Goal: Information Seeking & Learning: Learn about a topic

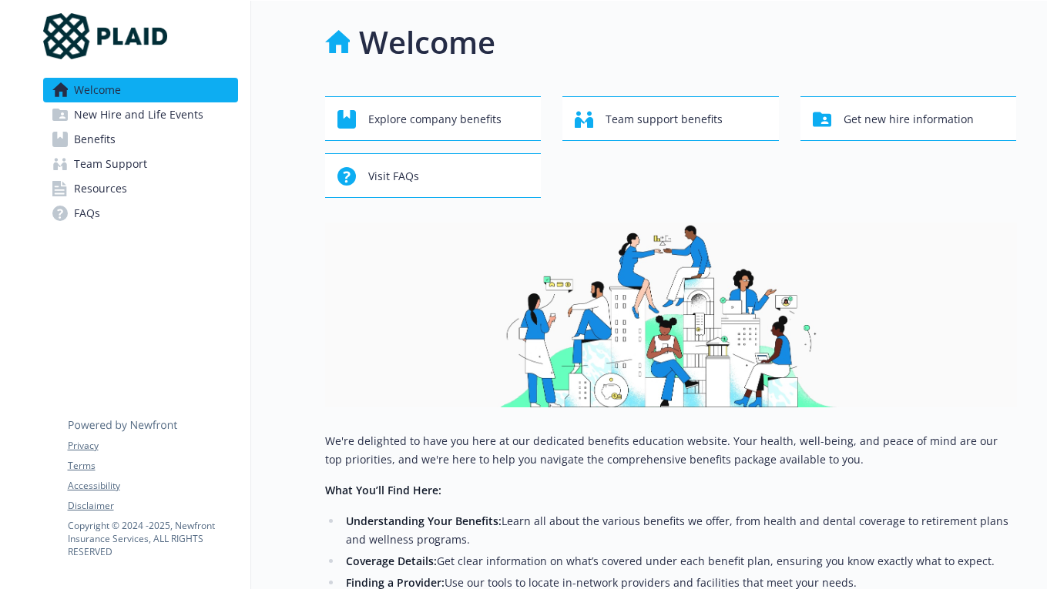
click at [160, 122] on span "New Hire and Life Events" at bounding box center [138, 114] width 129 height 25
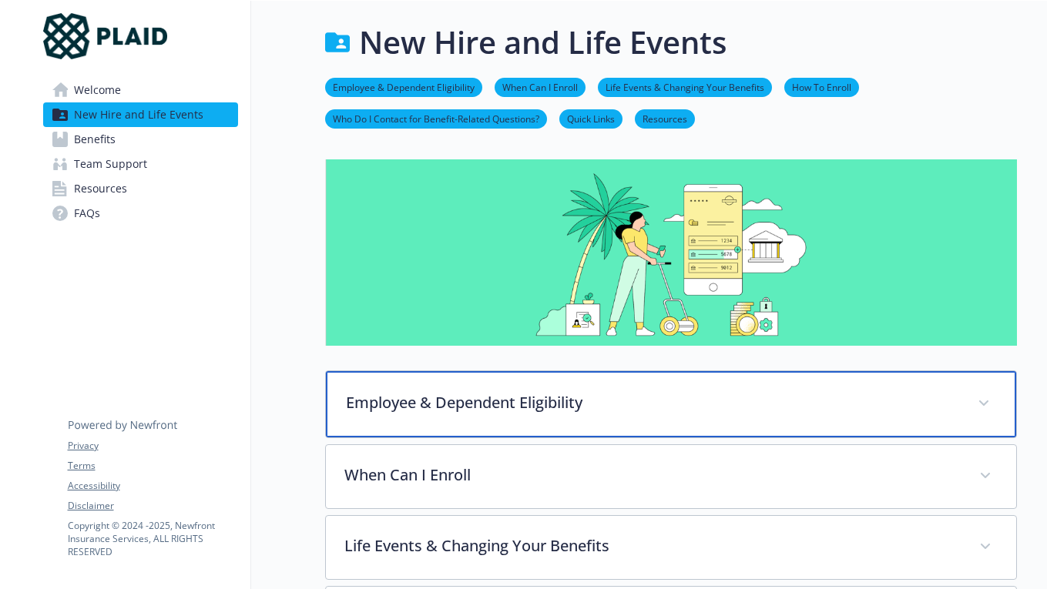
click at [434, 388] on div "Employee & Dependent Eligibility" at bounding box center [671, 404] width 690 height 66
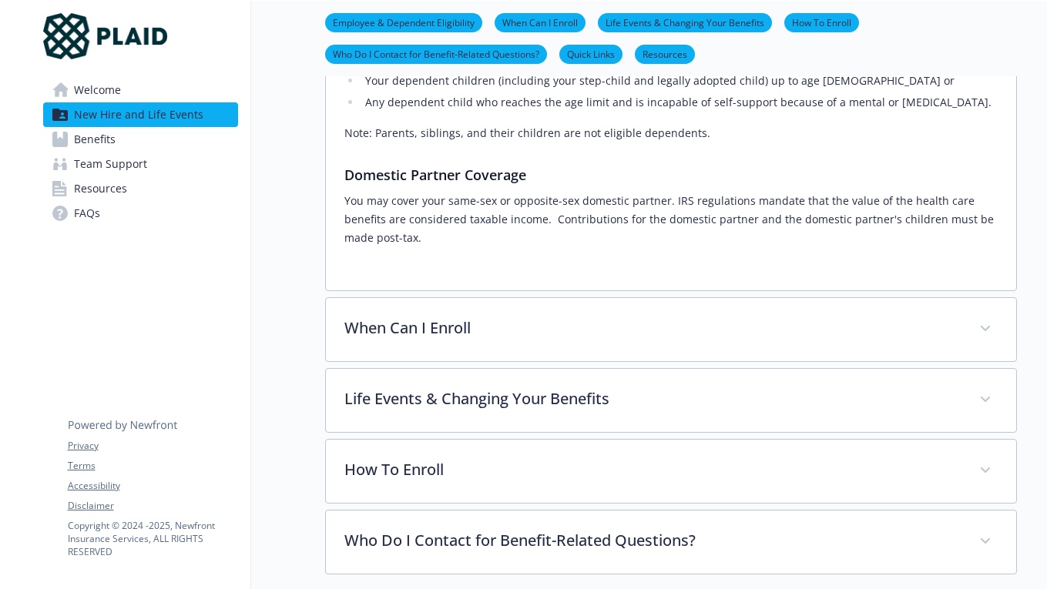
scroll to position [618, 0]
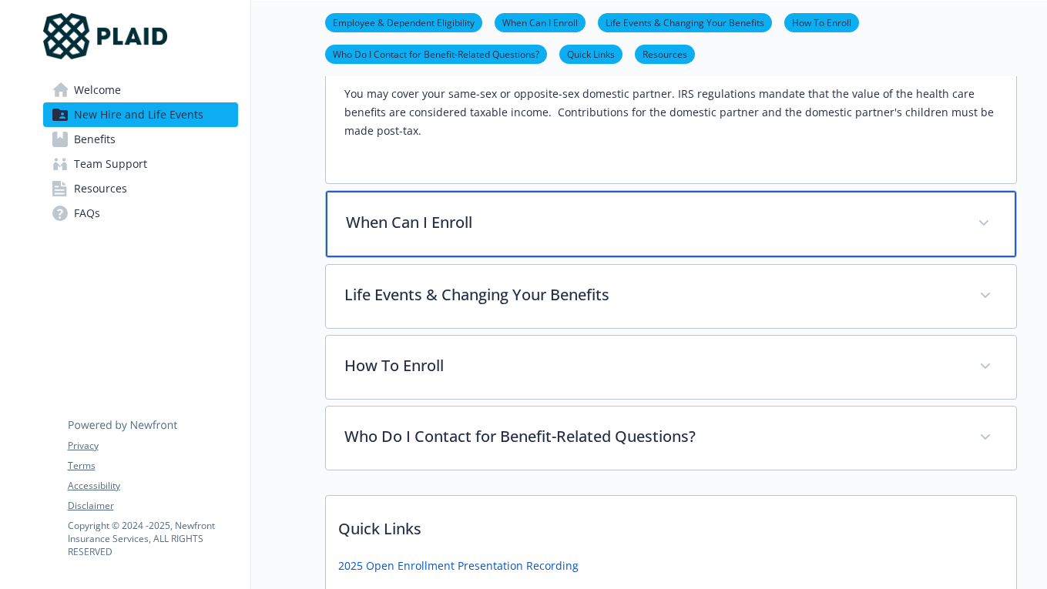
click at [515, 211] on p "When Can I Enroll" at bounding box center [652, 222] width 613 height 23
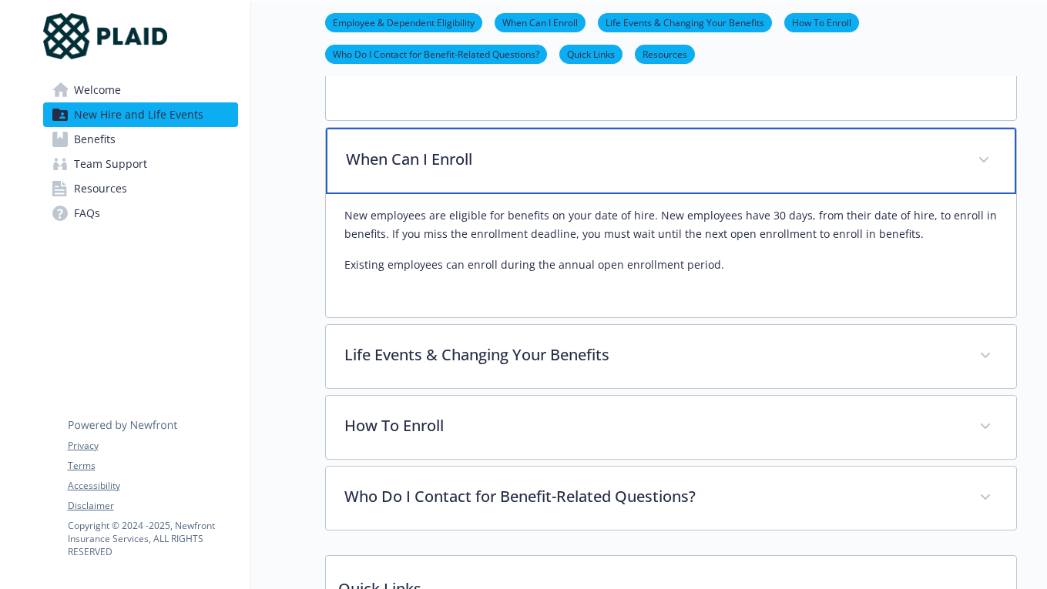
scroll to position [690, 0]
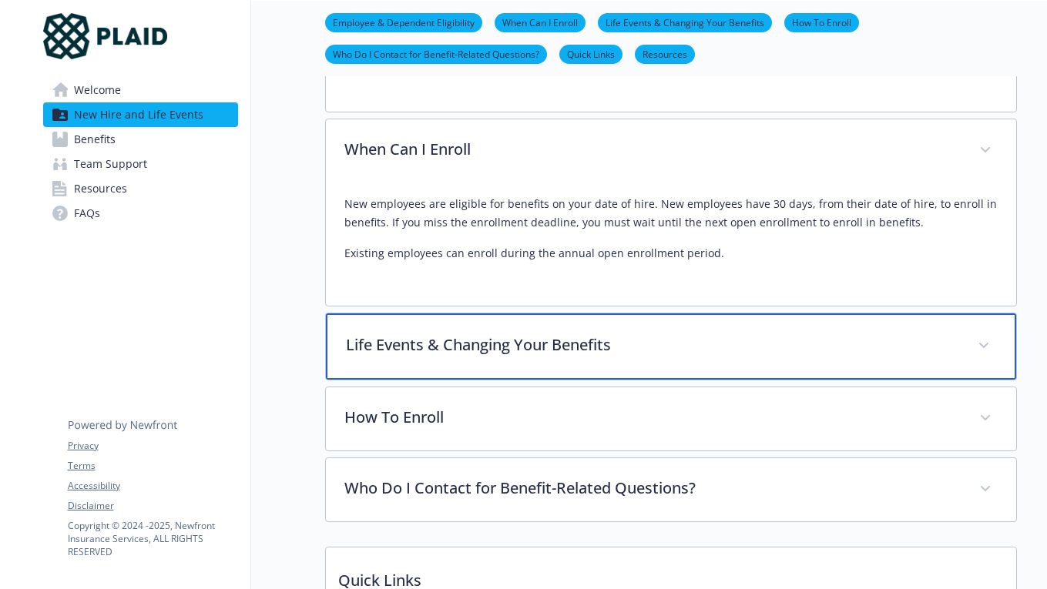
click at [465, 314] on div "Life Events & Changing Your Benefits" at bounding box center [671, 347] width 690 height 66
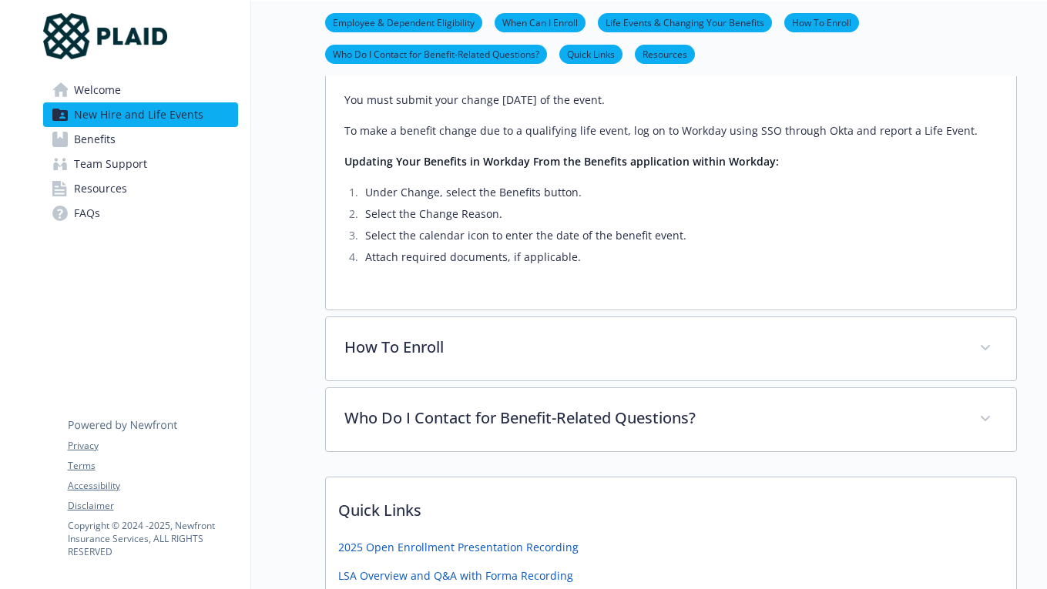
scroll to position [1203, 0]
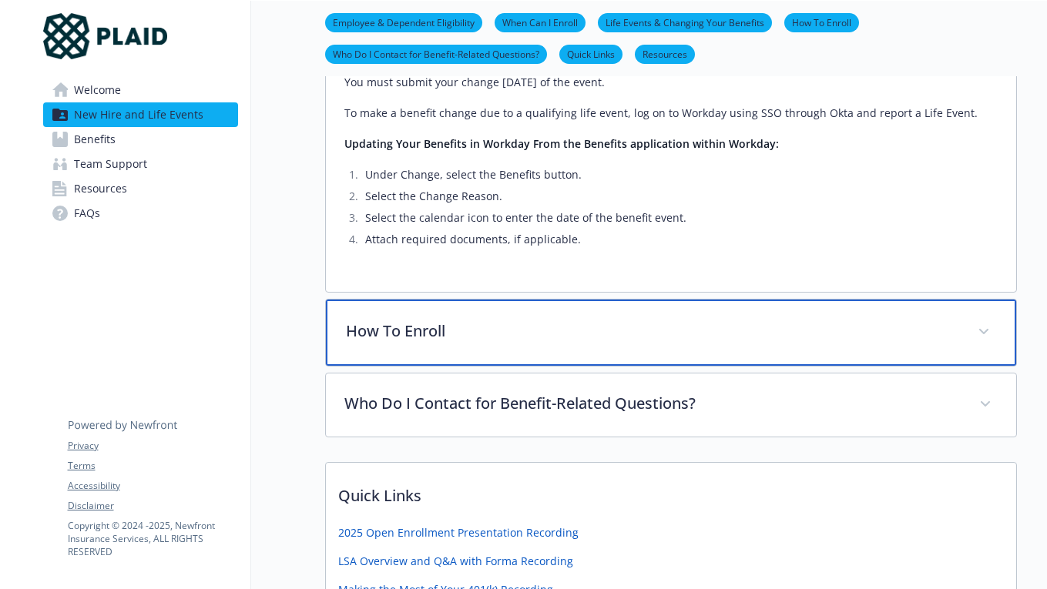
click at [435, 324] on p "How To Enroll" at bounding box center [652, 331] width 613 height 23
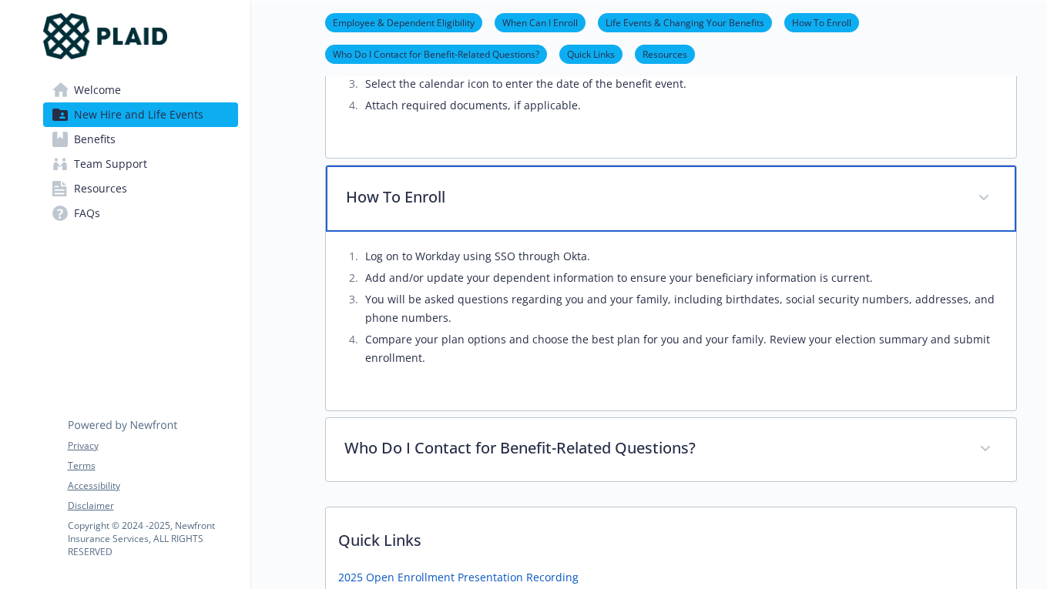
scroll to position [1410, 0]
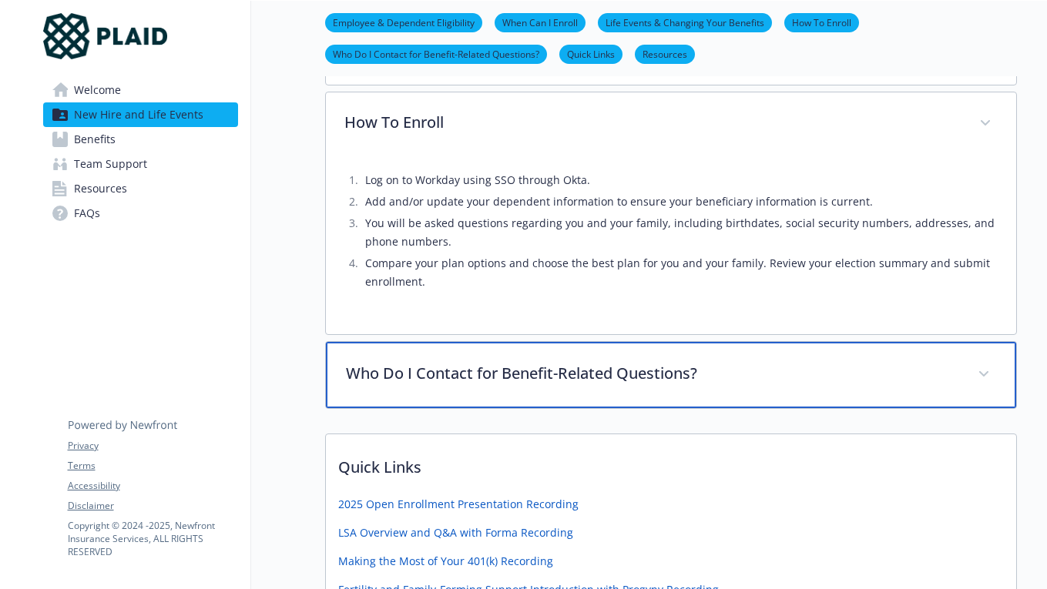
click at [437, 368] on div "Who Do I Contact for Benefit-Related Questions?" at bounding box center [671, 375] width 690 height 66
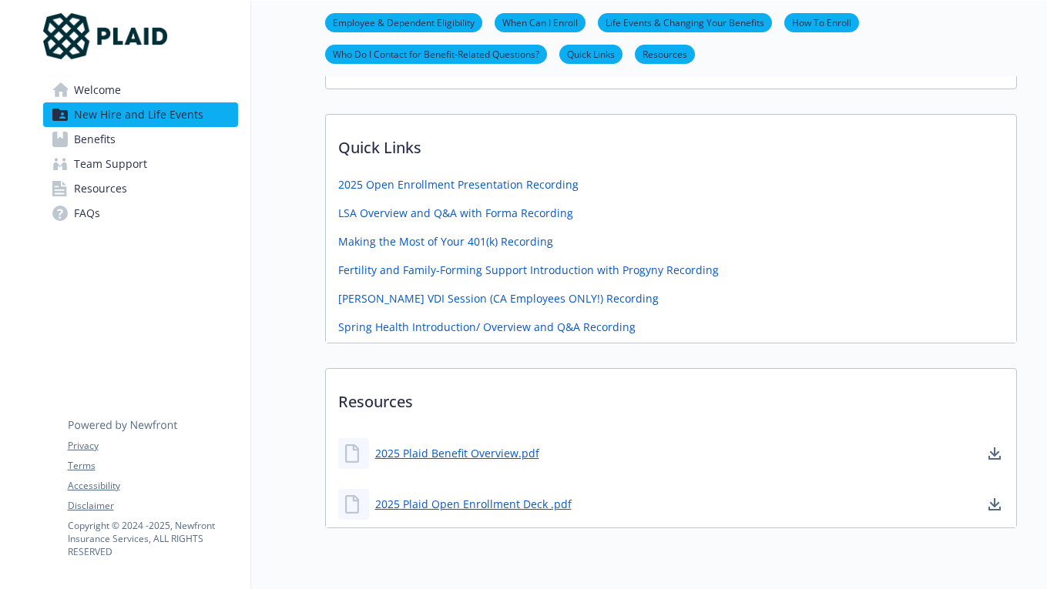
scroll to position [1897, 0]
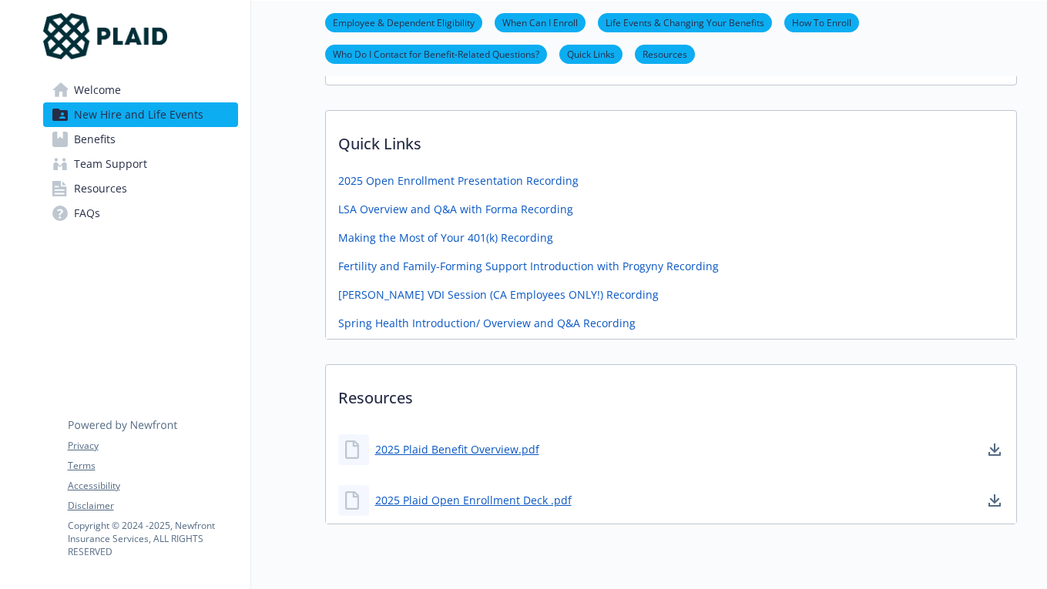
click at [143, 143] on link "Benefits" at bounding box center [140, 139] width 195 height 25
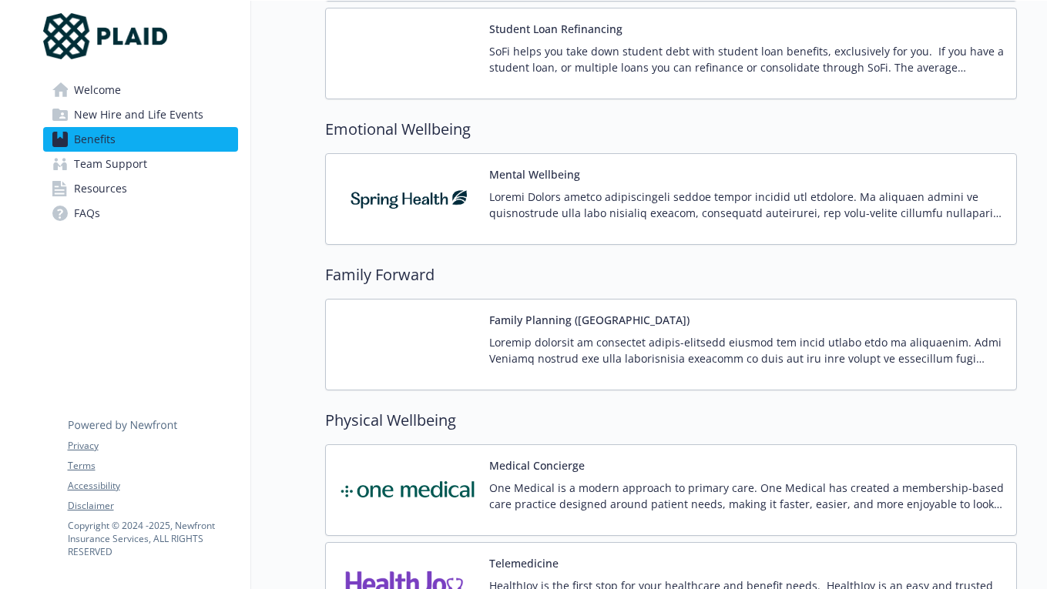
scroll to position [2698, 0]
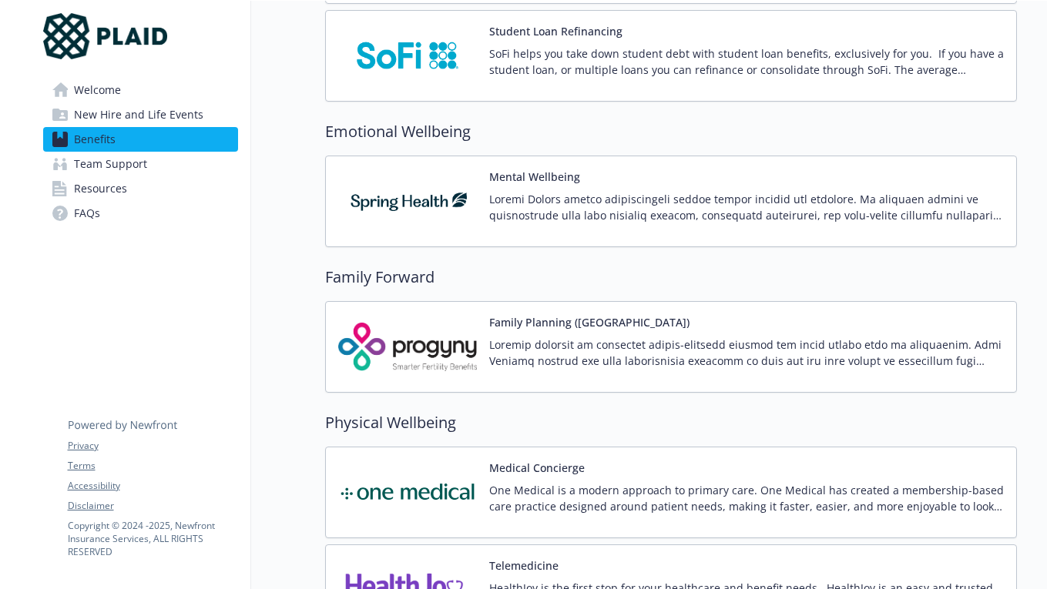
click at [558, 331] on div "Family Planning ([GEOGRAPHIC_DATA])" at bounding box center [746, 346] width 515 height 65
click at [147, 170] on link "Team Support" at bounding box center [140, 164] width 195 height 25
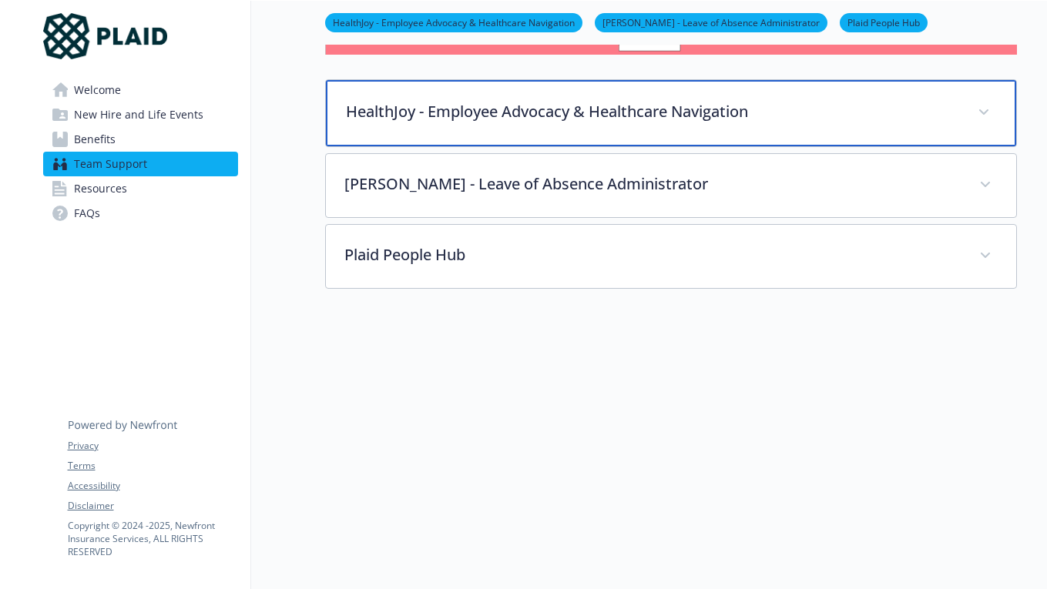
scroll to position [236, 0]
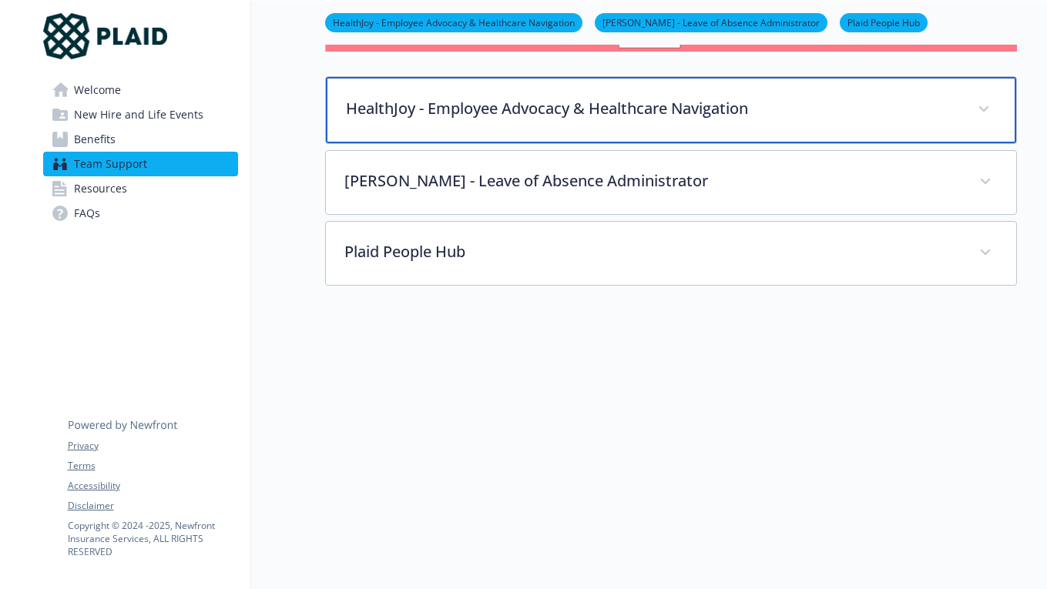
click at [502, 91] on div "HealthJoy - Employee Advocacy & Healthcare Navigation" at bounding box center [671, 110] width 690 height 66
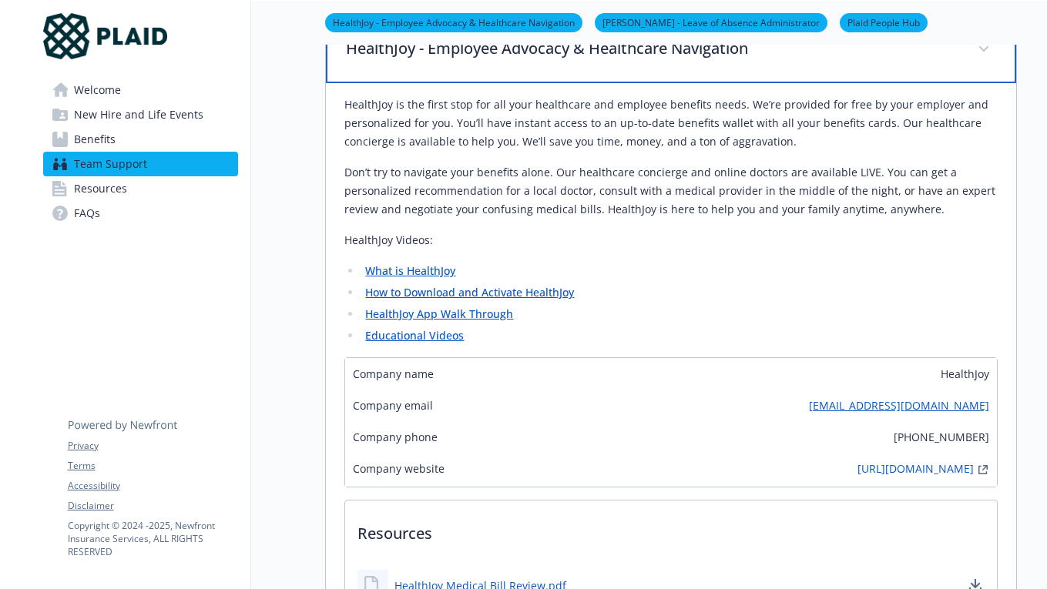
scroll to position [179, 0]
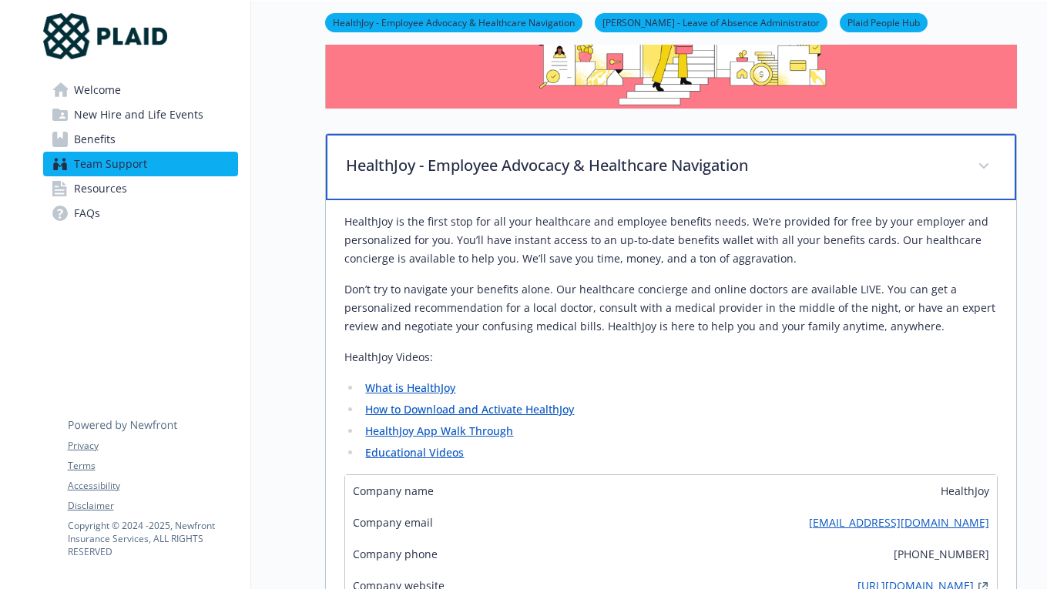
click at [553, 156] on p "HealthJoy - Employee Advocacy & Healthcare Navigation" at bounding box center [652, 165] width 613 height 23
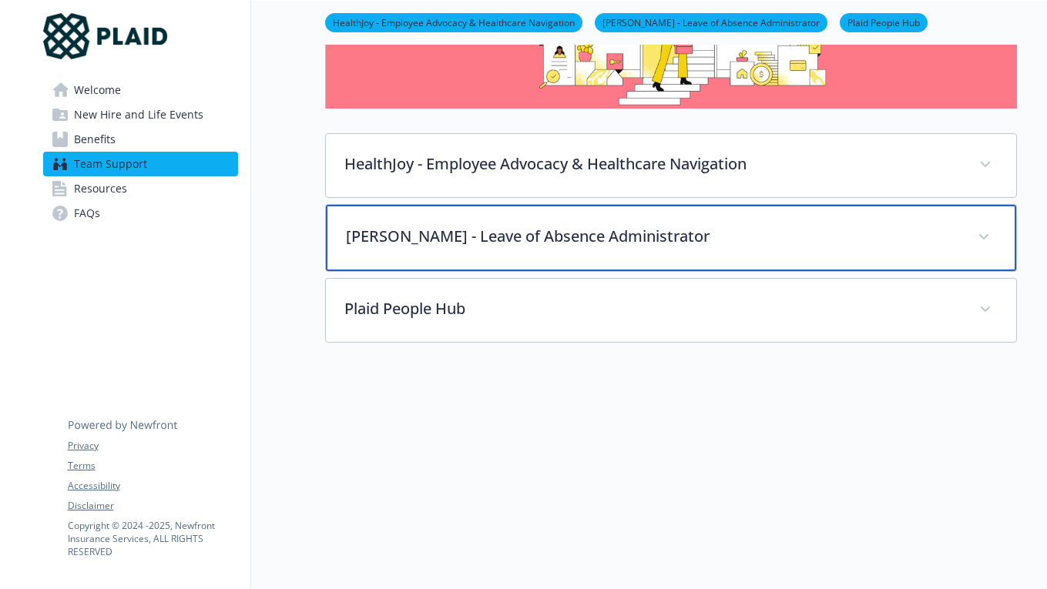
click at [507, 241] on p "[PERSON_NAME] - Leave of Absence Administrator" at bounding box center [652, 236] width 613 height 23
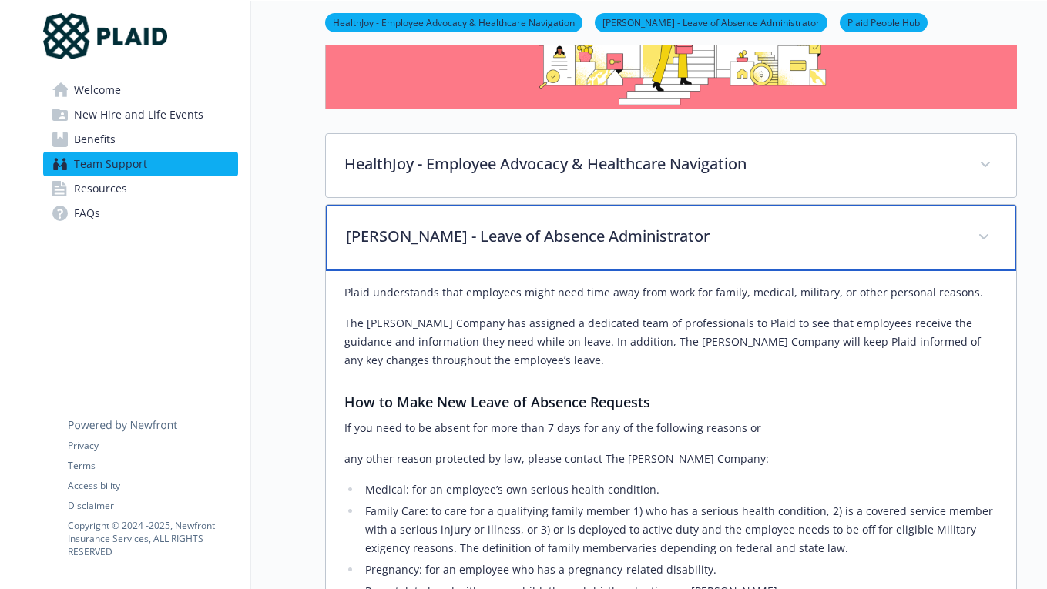
click at [507, 241] on p "[PERSON_NAME] - Leave of Absence Administrator" at bounding box center [652, 236] width 613 height 23
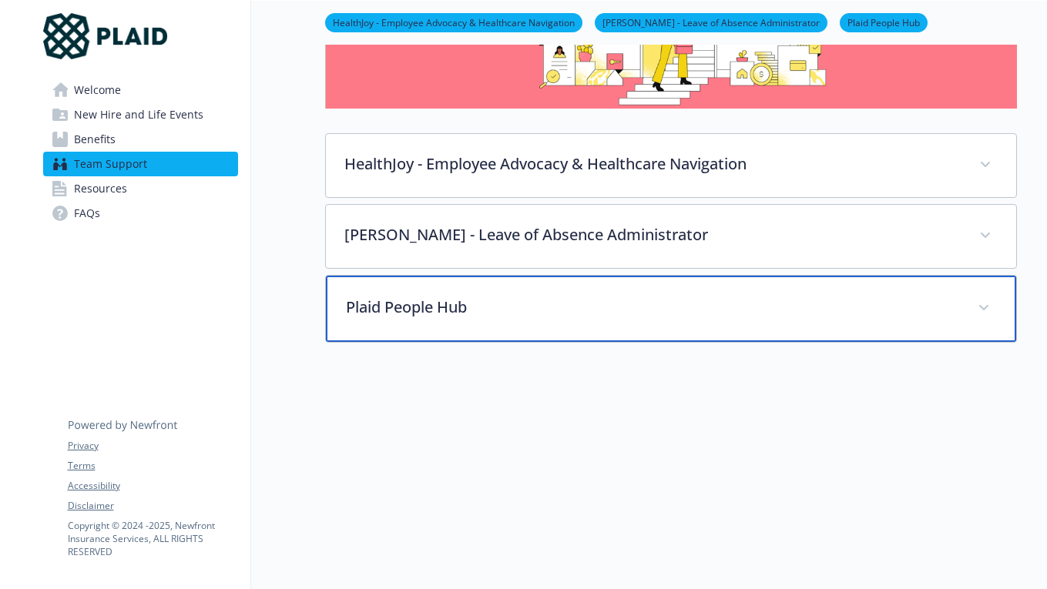
click at [478, 323] on div "Plaid People Hub" at bounding box center [671, 309] width 690 height 66
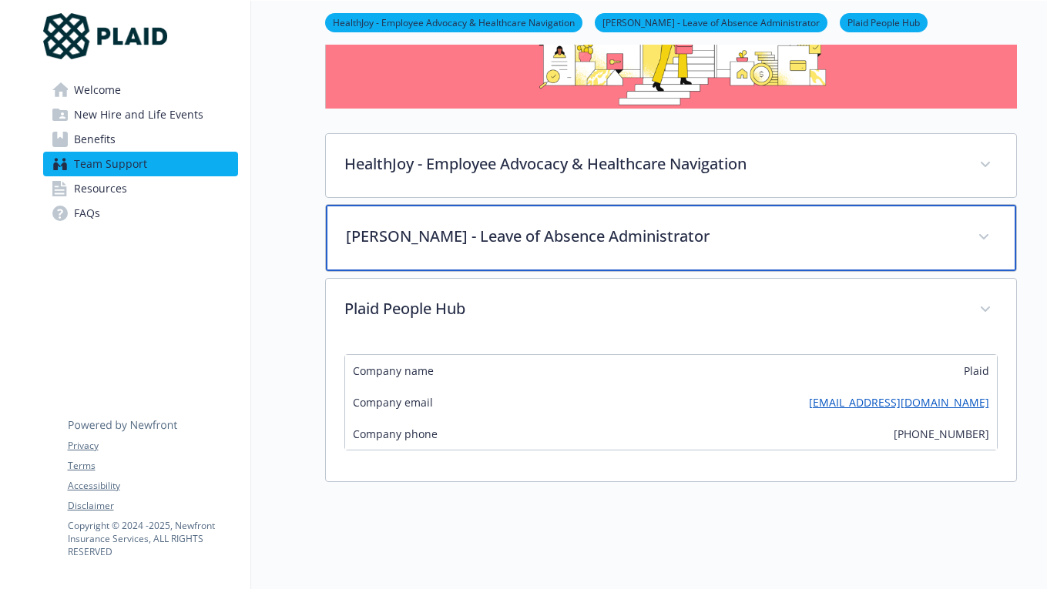
click at [518, 235] on p "[PERSON_NAME] - Leave of Absence Administrator" at bounding box center [652, 236] width 613 height 23
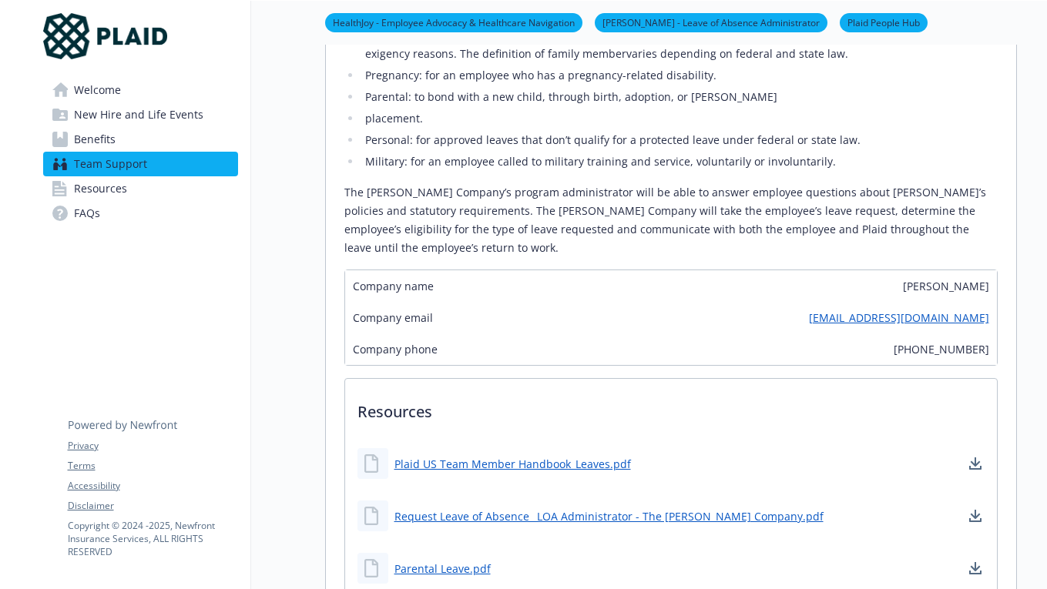
scroll to position [773, 0]
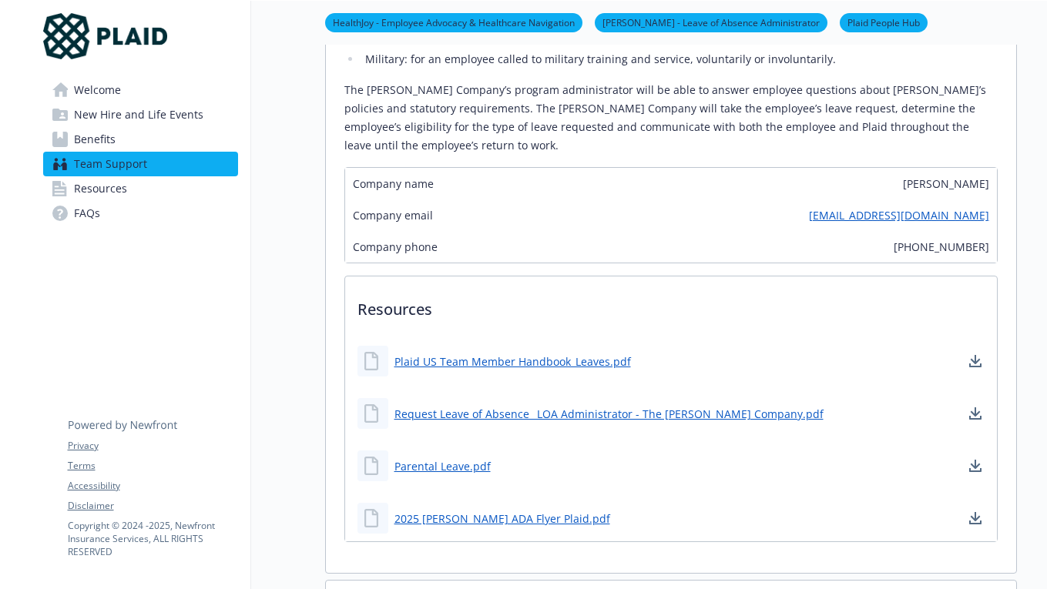
click at [176, 190] on link "Resources" at bounding box center [140, 188] width 195 height 25
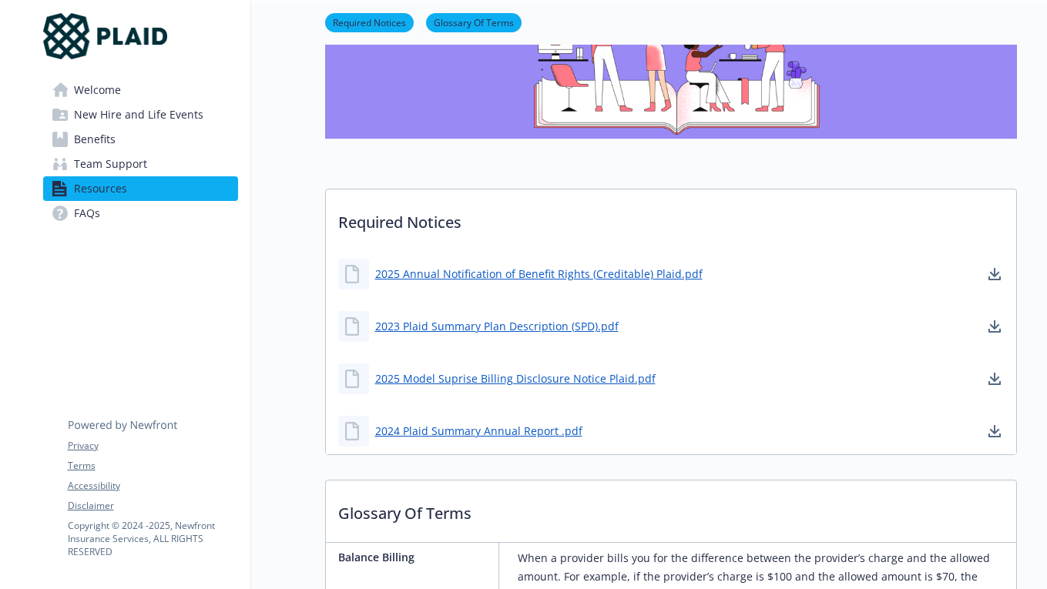
scroll to position [160, 0]
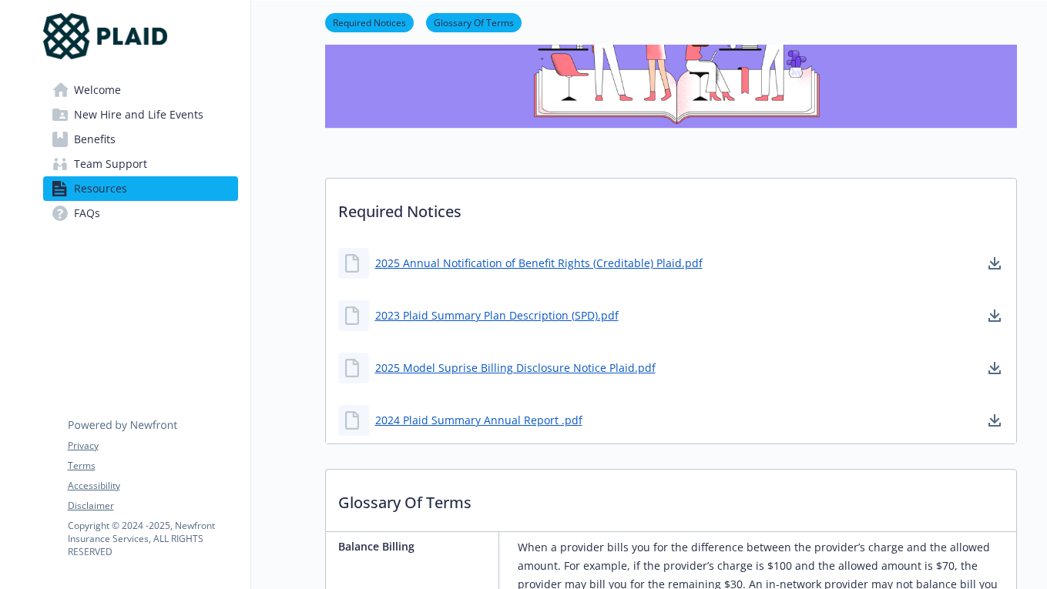
click at [75, 217] on span "FAQs" at bounding box center [87, 213] width 26 height 25
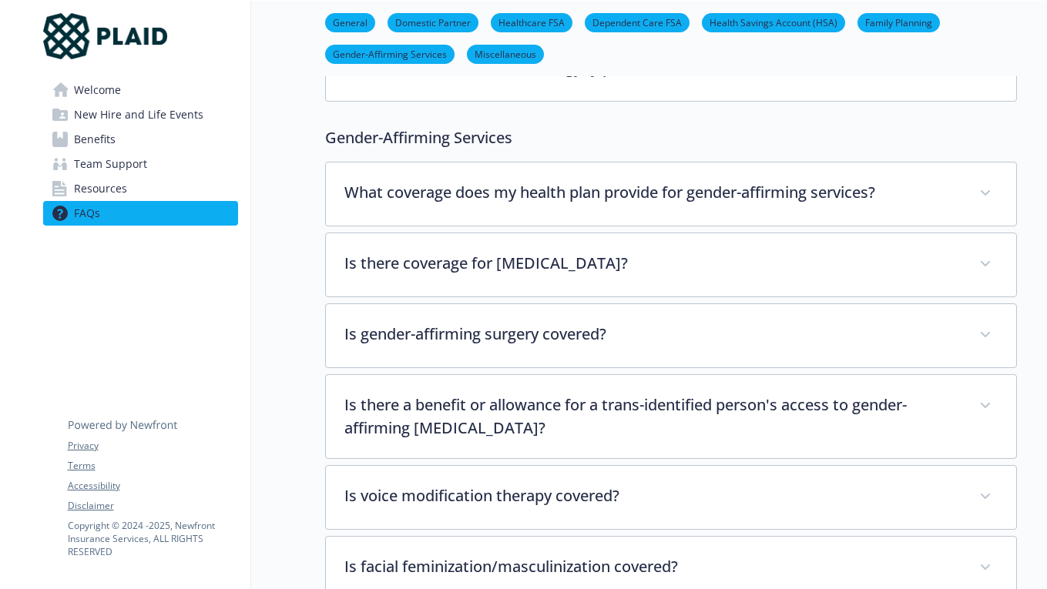
scroll to position [4110, 0]
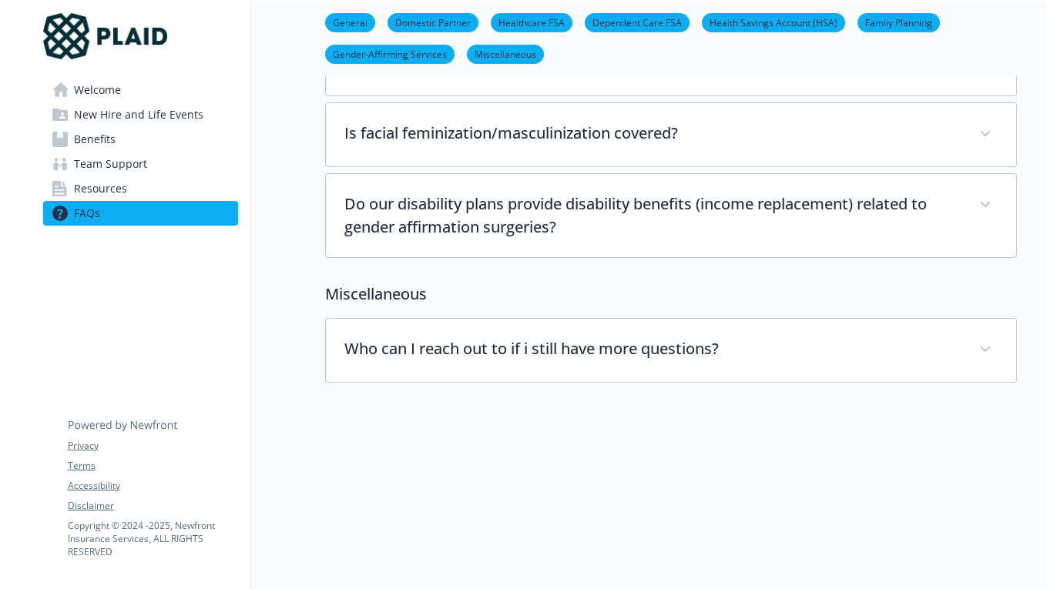
click at [148, 81] on link "Welcome" at bounding box center [140, 90] width 195 height 25
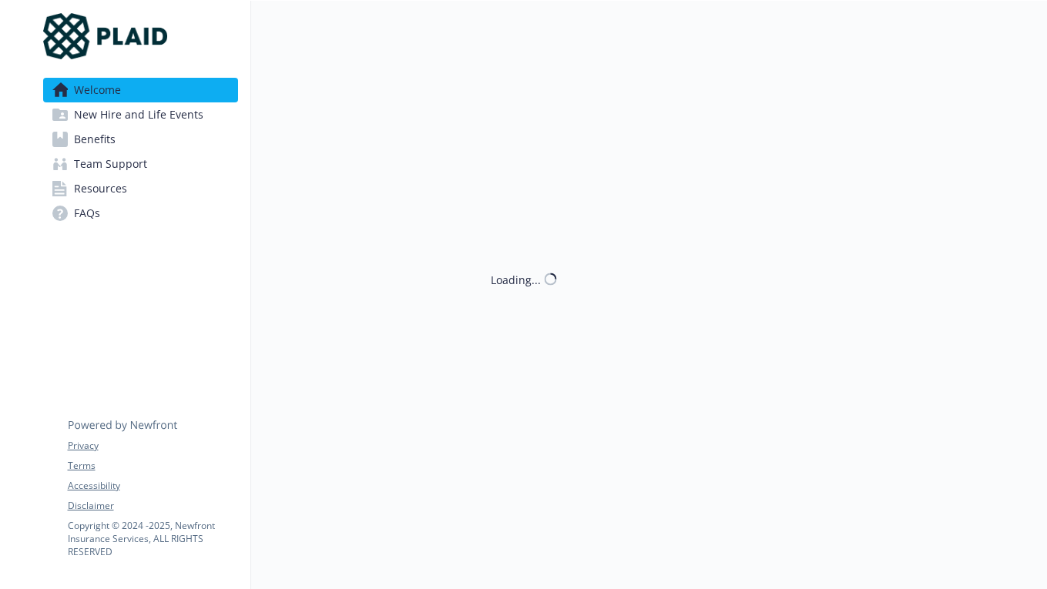
scroll to position [377, 0]
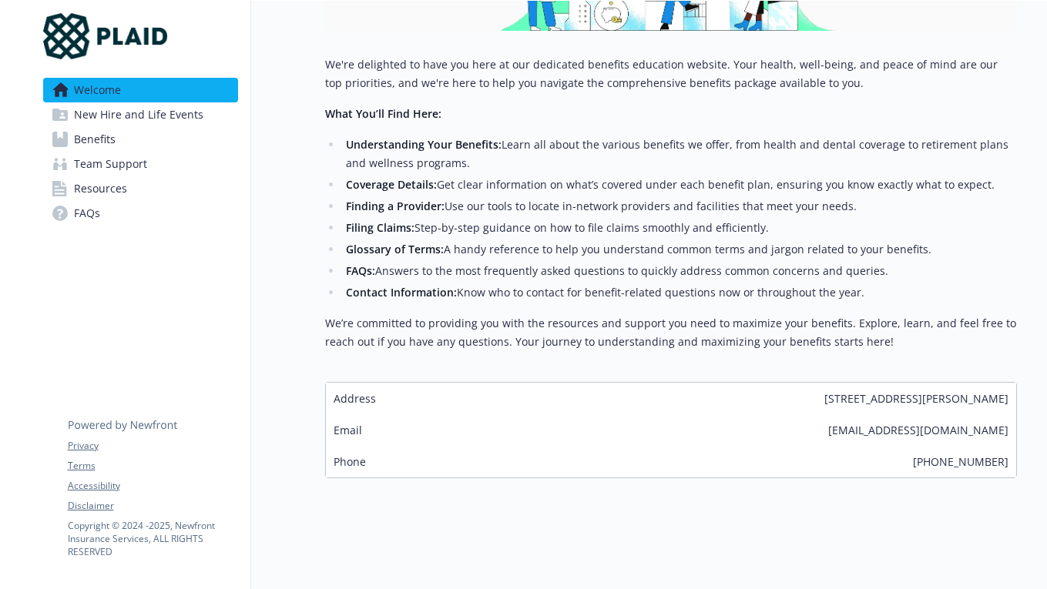
click at [167, 108] on span "New Hire and Life Events" at bounding box center [138, 114] width 129 height 25
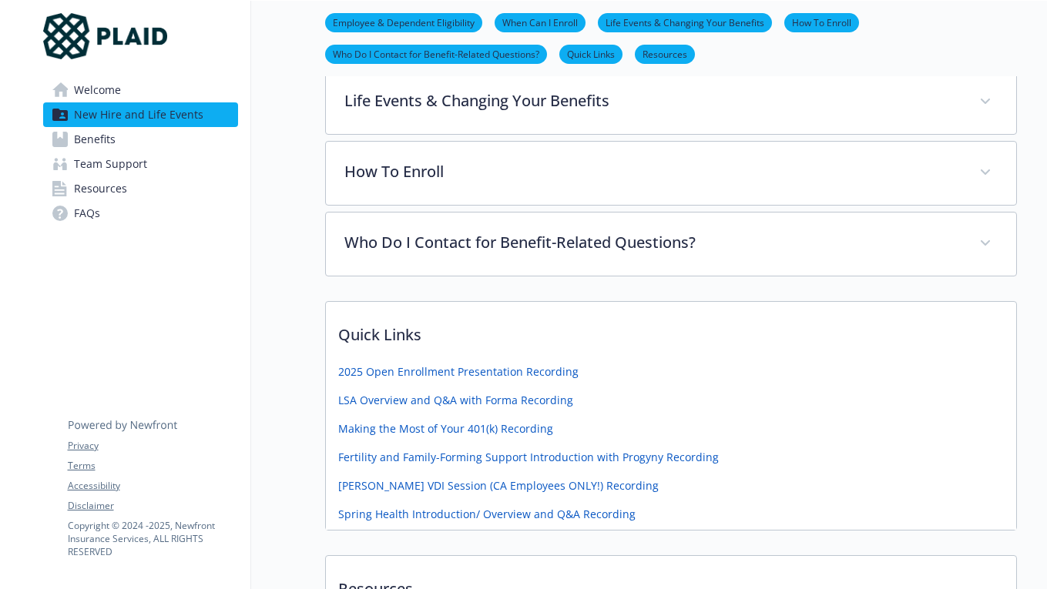
scroll to position [458, 0]
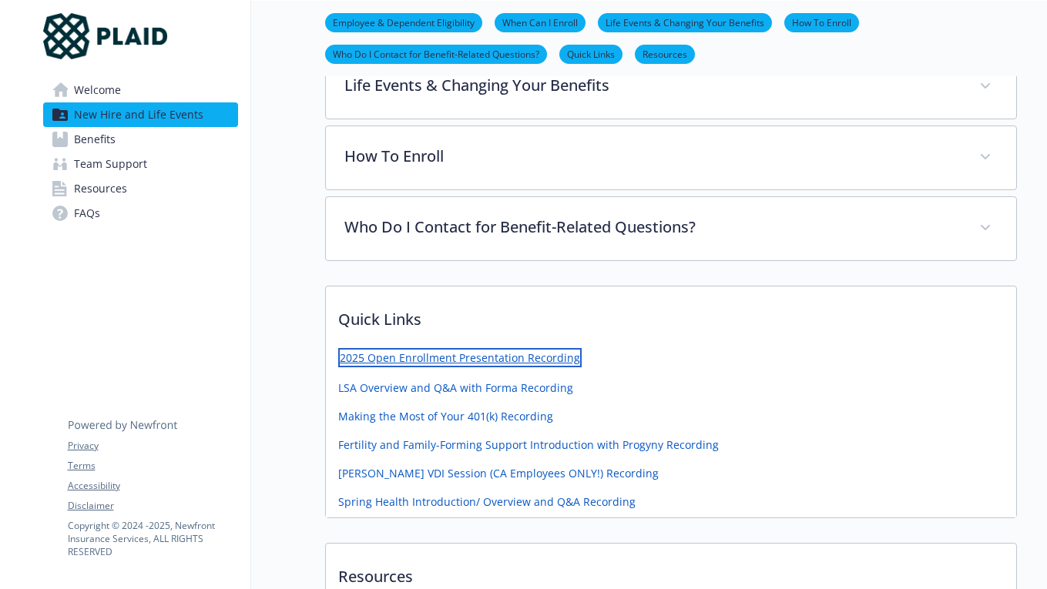
click at [551, 358] on link "2025 Open Enrollment Presentation Recording" at bounding box center [459, 357] width 243 height 19
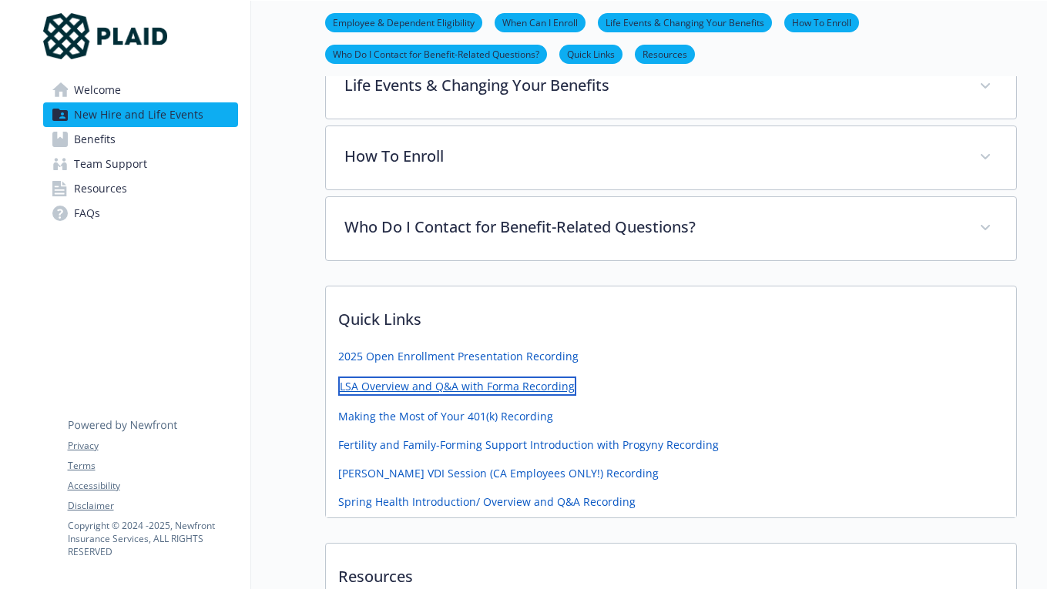
click at [480, 386] on link "LSA Overview and Q&A with Forma Recording" at bounding box center [457, 386] width 238 height 19
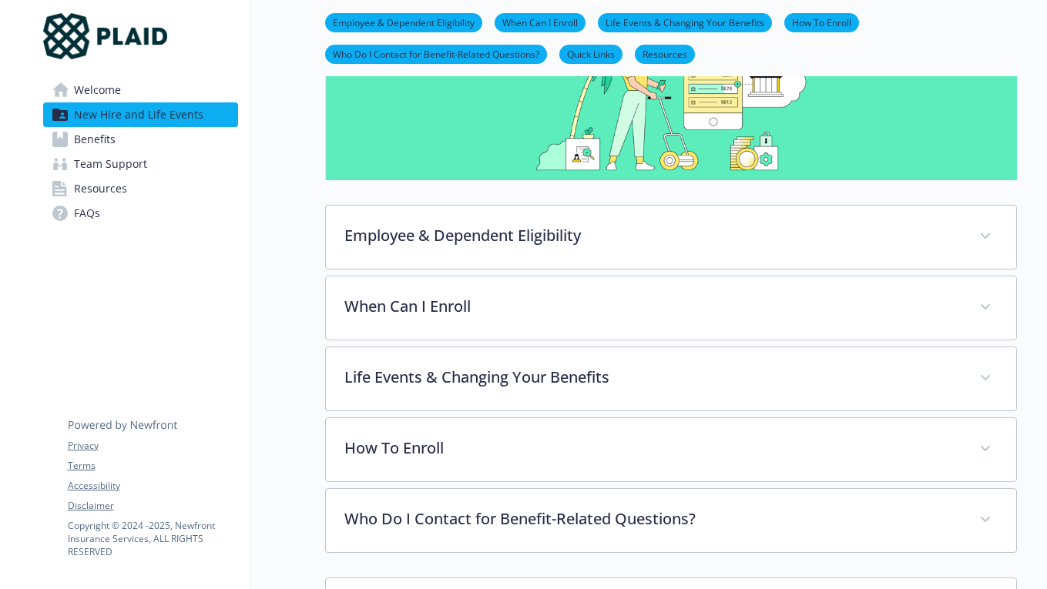
scroll to position [196, 0]
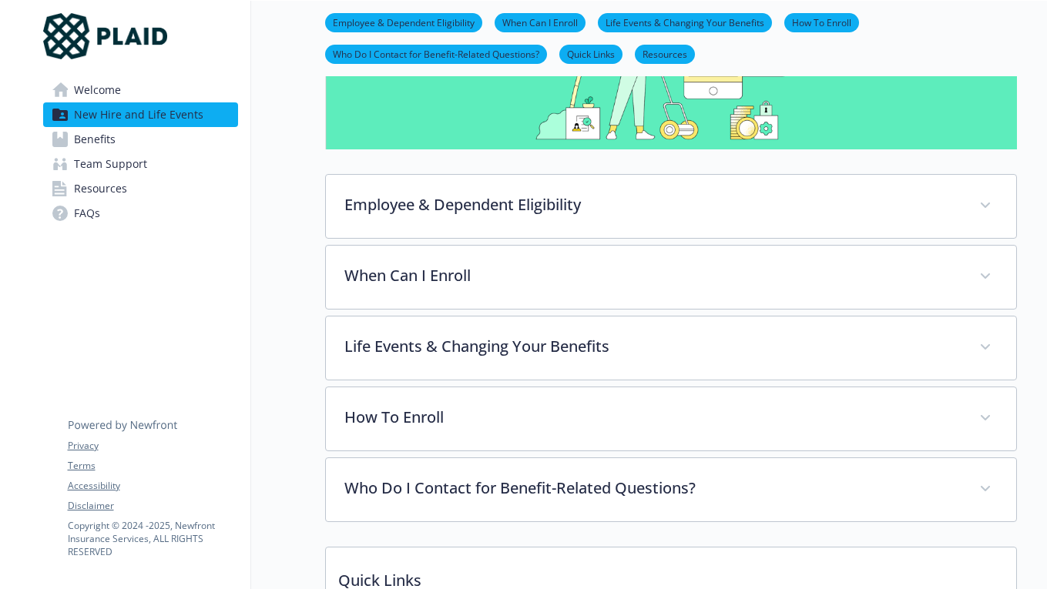
click at [183, 153] on link "Team Support" at bounding box center [140, 164] width 195 height 25
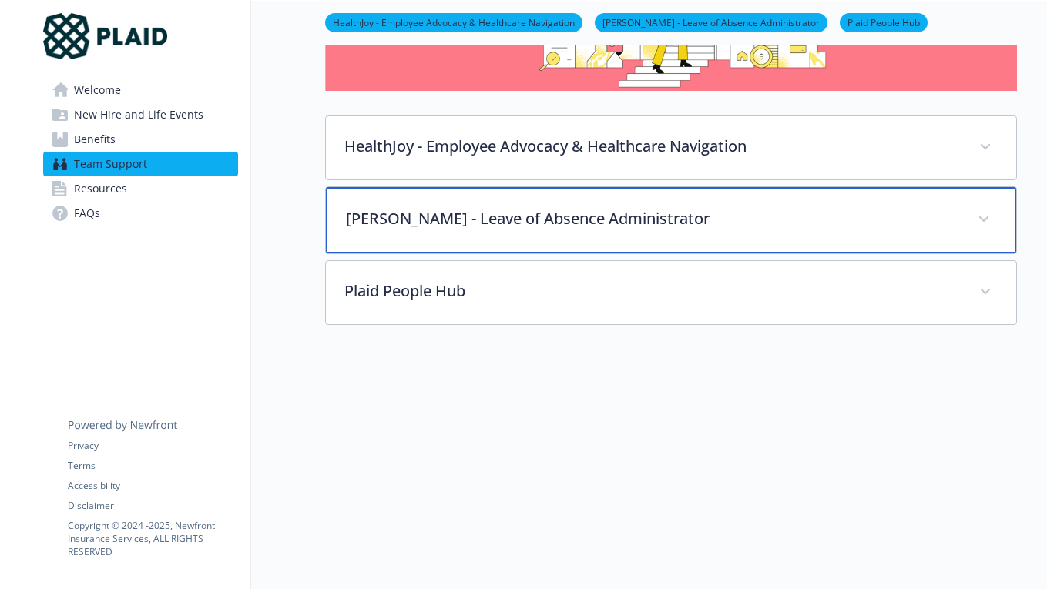
click at [526, 211] on p "[PERSON_NAME] - Leave of Absence Administrator" at bounding box center [652, 218] width 613 height 23
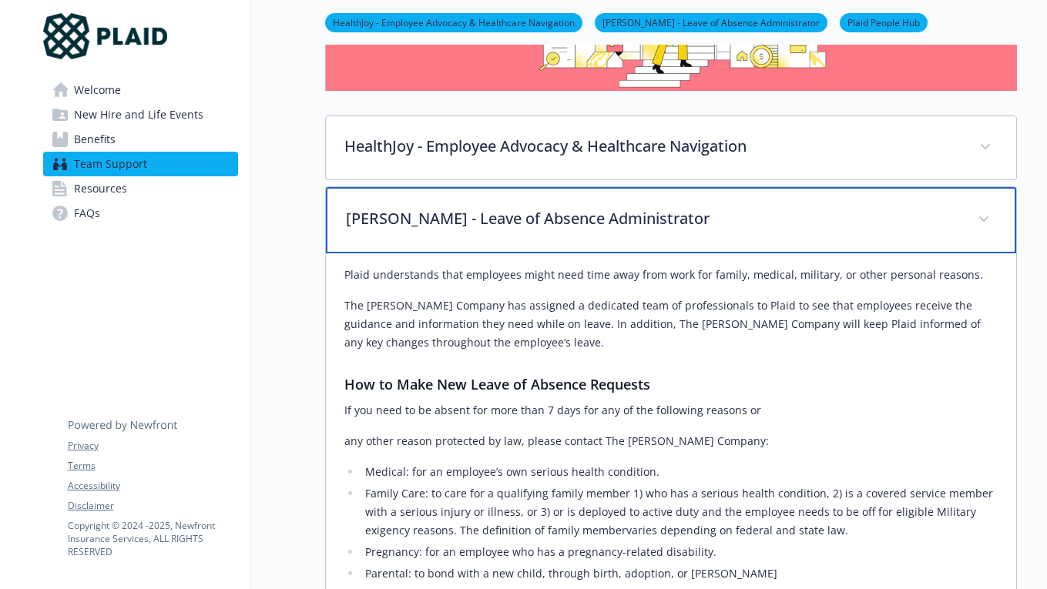
click at [526, 211] on p "[PERSON_NAME] - Leave of Absence Administrator" at bounding box center [652, 218] width 613 height 23
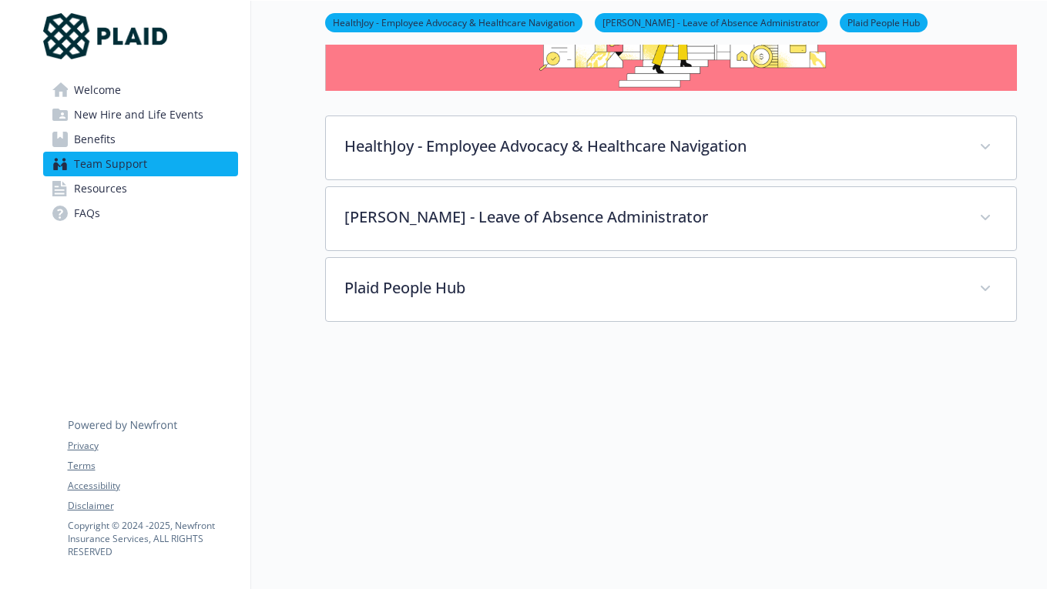
click at [146, 183] on link "Resources" at bounding box center [140, 188] width 195 height 25
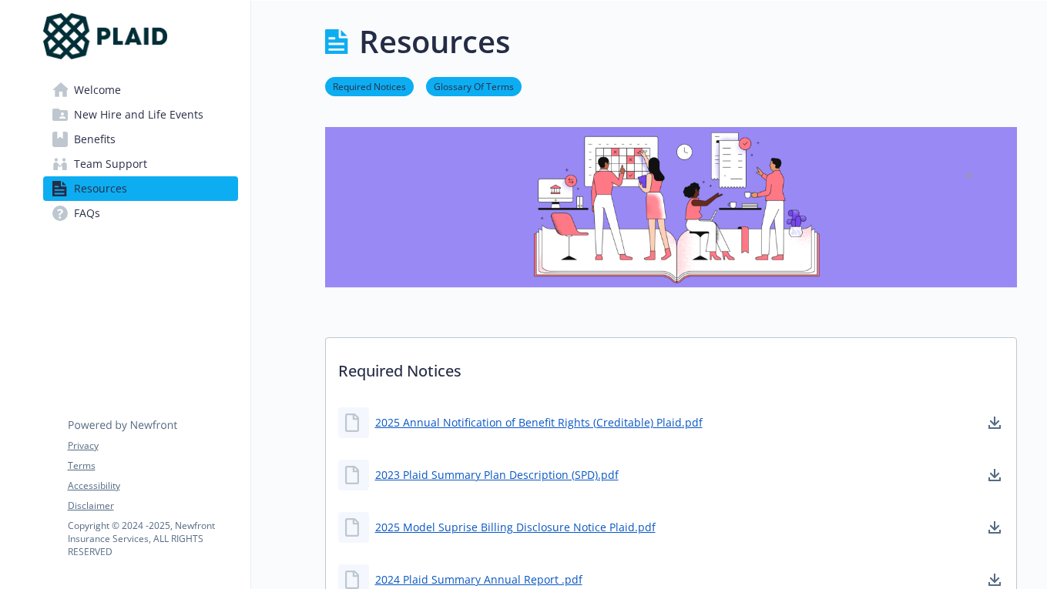
scroll to position [196, 0]
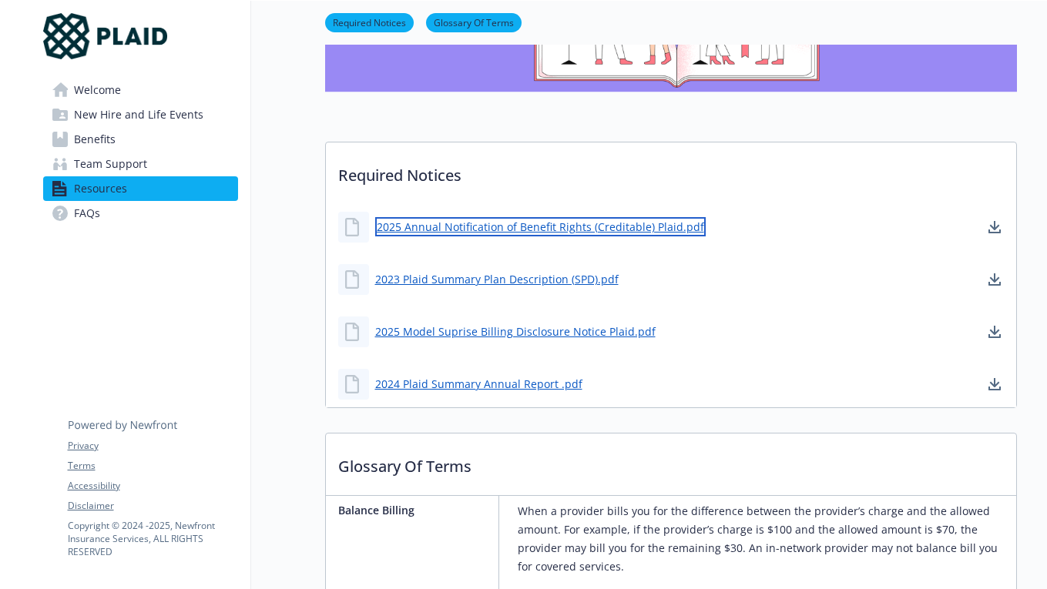
click at [468, 229] on link "2025 Annual Notification of Benefit Rights (Creditable) Plaid.pdf" at bounding box center [540, 226] width 331 height 19
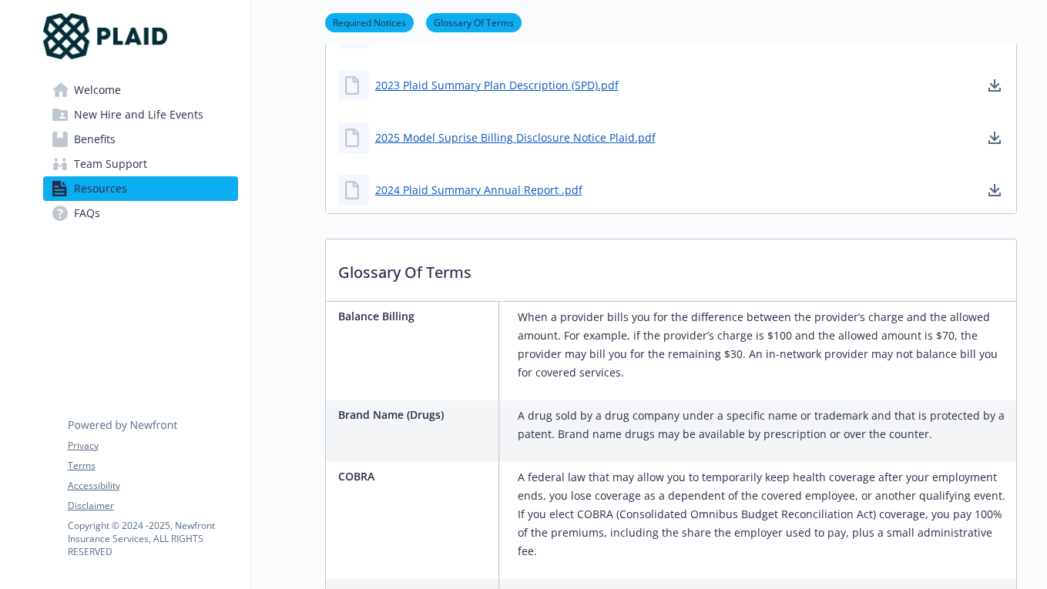
scroll to position [389, 0]
click at [180, 153] on link "Team Support" at bounding box center [140, 164] width 195 height 25
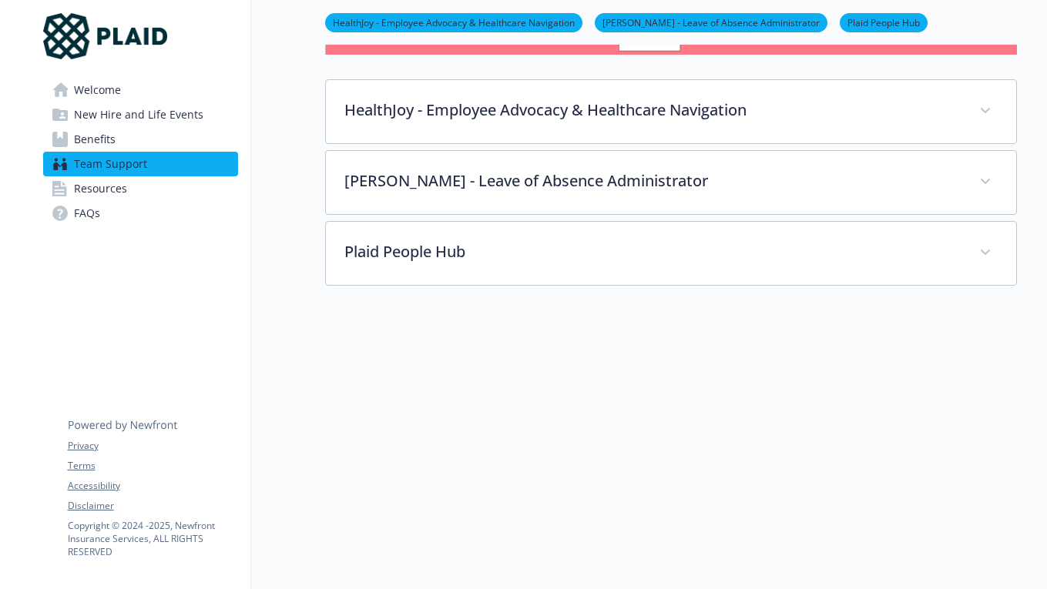
click at [176, 134] on link "Benefits" at bounding box center [140, 139] width 195 height 25
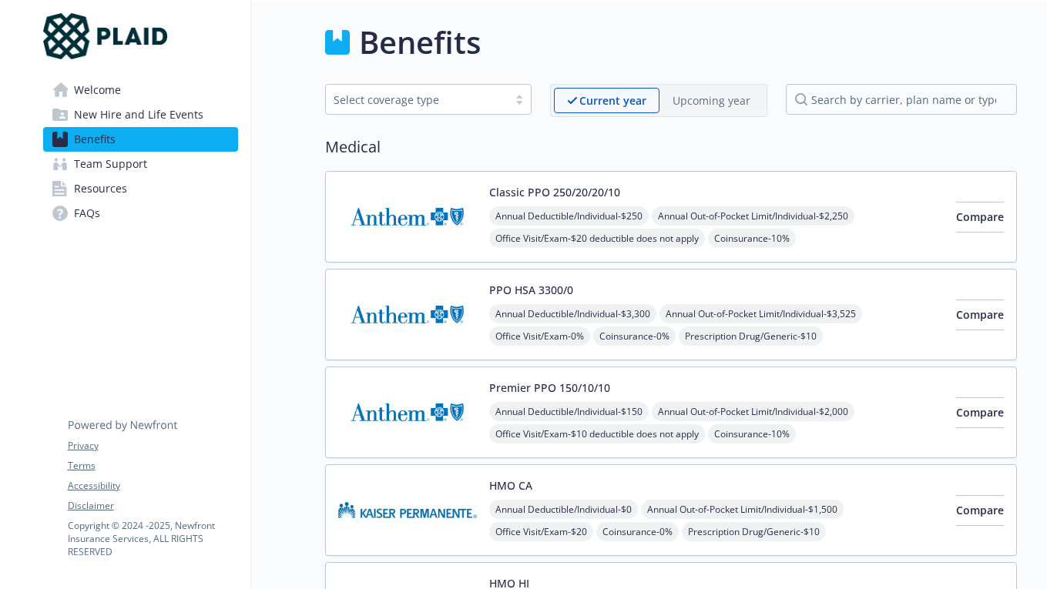
click at [700, 186] on div "Classic PPO 250/20/20/10 Annual Deductible/Individual - $250 Annual Out-of-Pock…" at bounding box center [716, 216] width 455 height 65
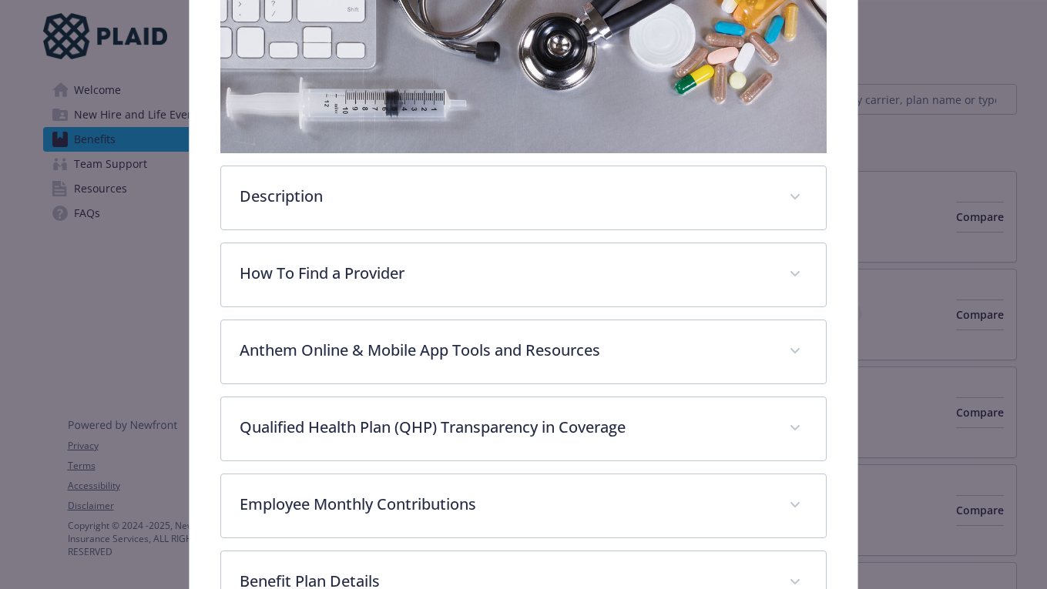
scroll to position [358, 0]
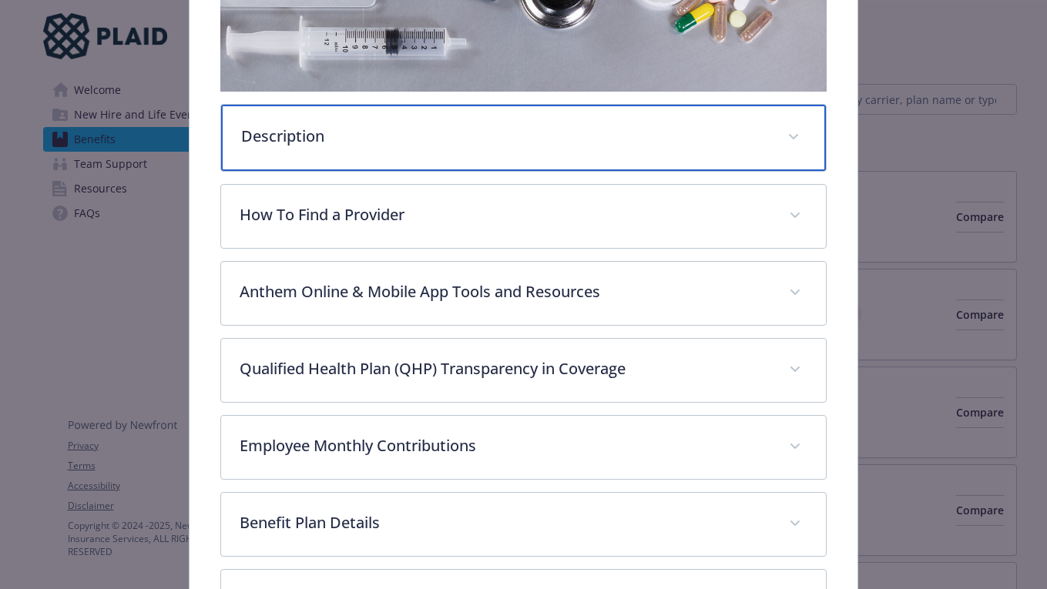
click at [698, 147] on div "Description" at bounding box center [524, 138] width 606 height 66
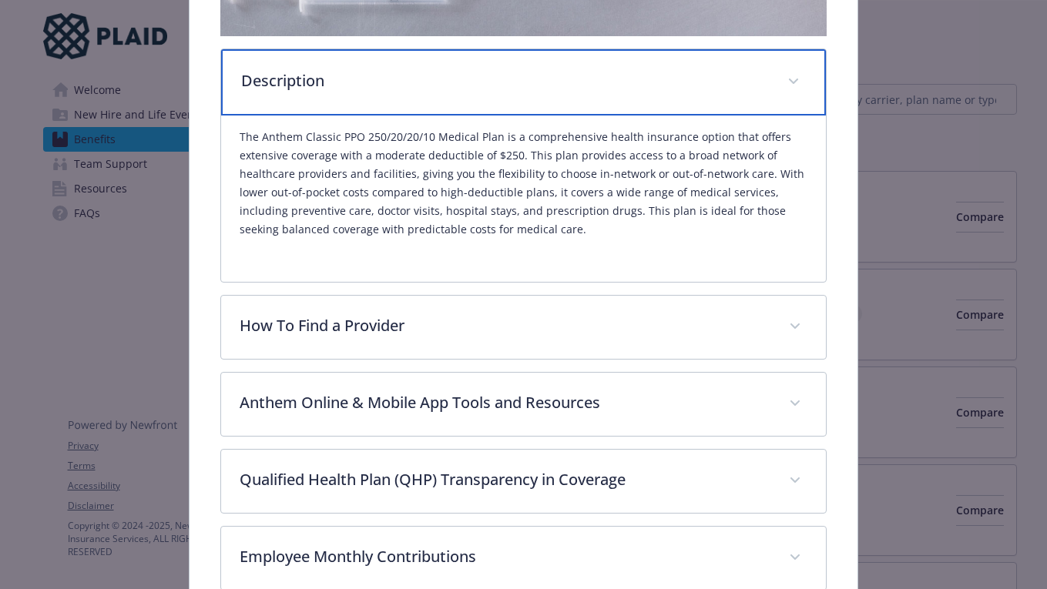
scroll to position [420, 0]
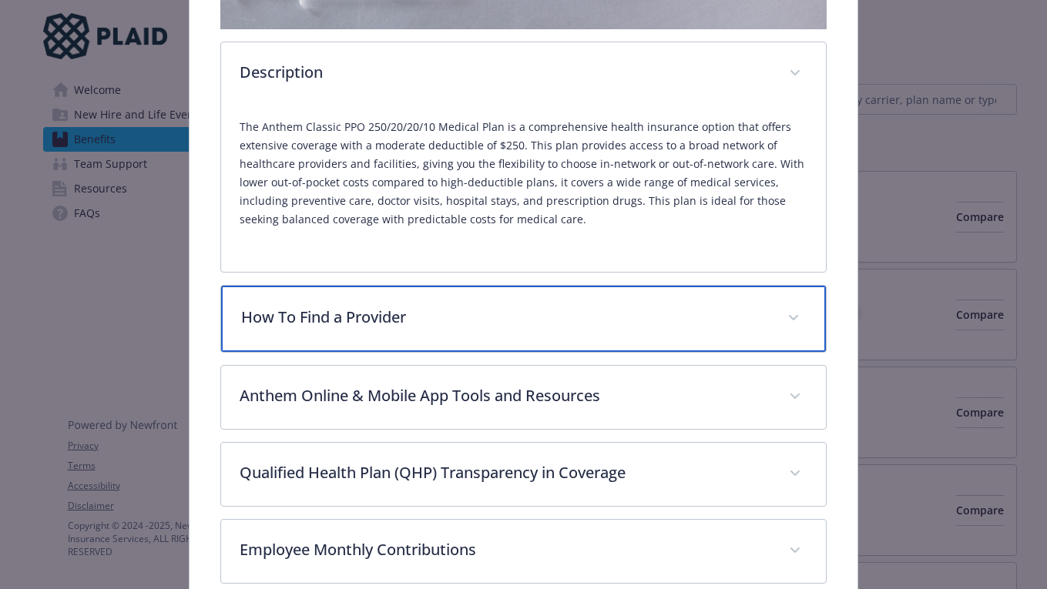
click at [649, 321] on p "How To Find a Provider" at bounding box center [505, 317] width 529 height 23
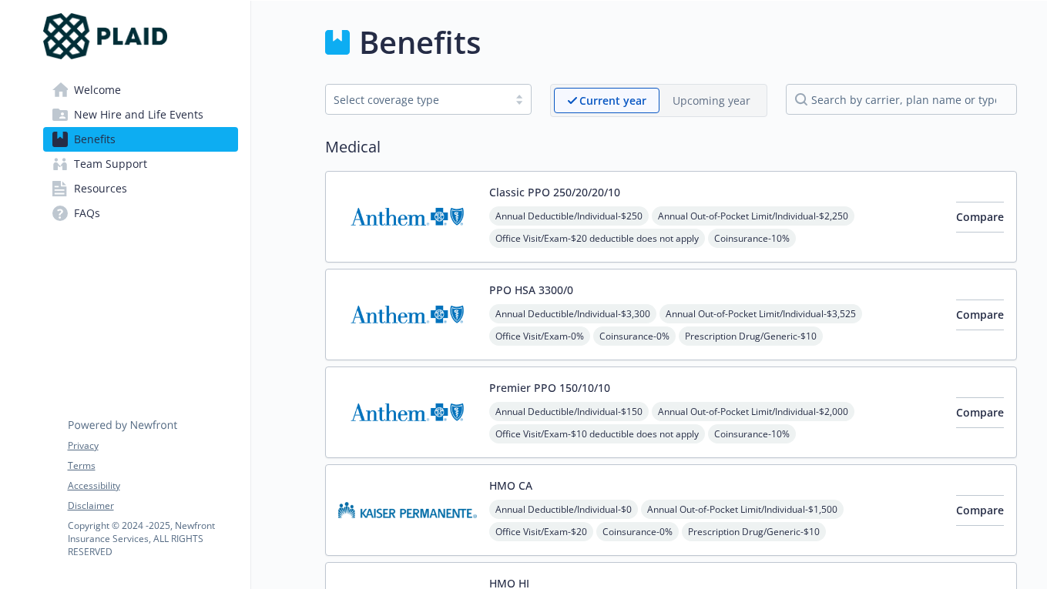
click at [860, 390] on div "Premier PPO 150/10/10 Annual Deductible/Individual - $150 Annual Out-of-Pocket …" at bounding box center [716, 412] width 455 height 65
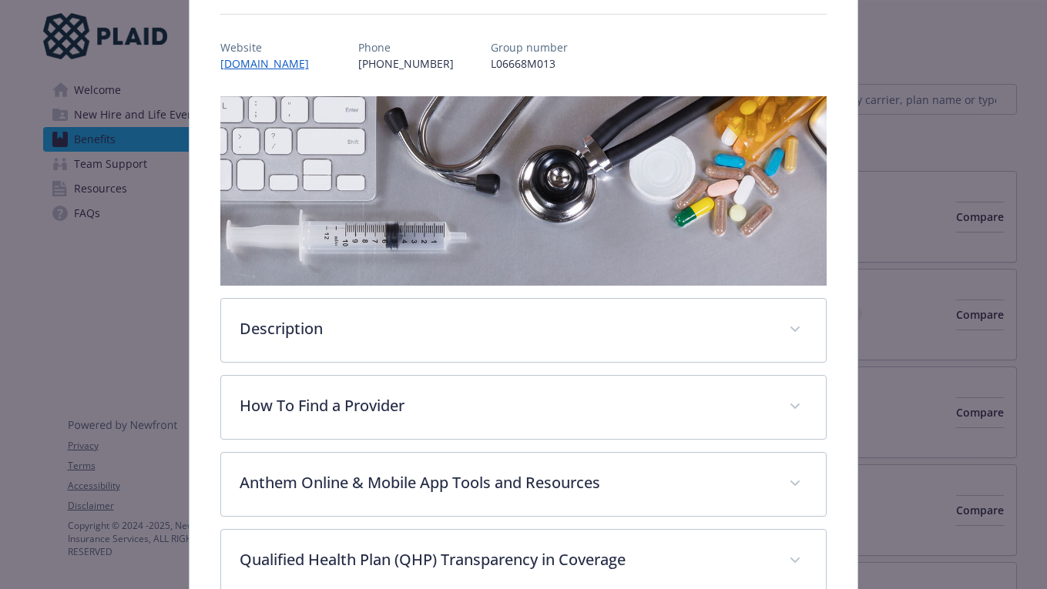
scroll to position [176, 0]
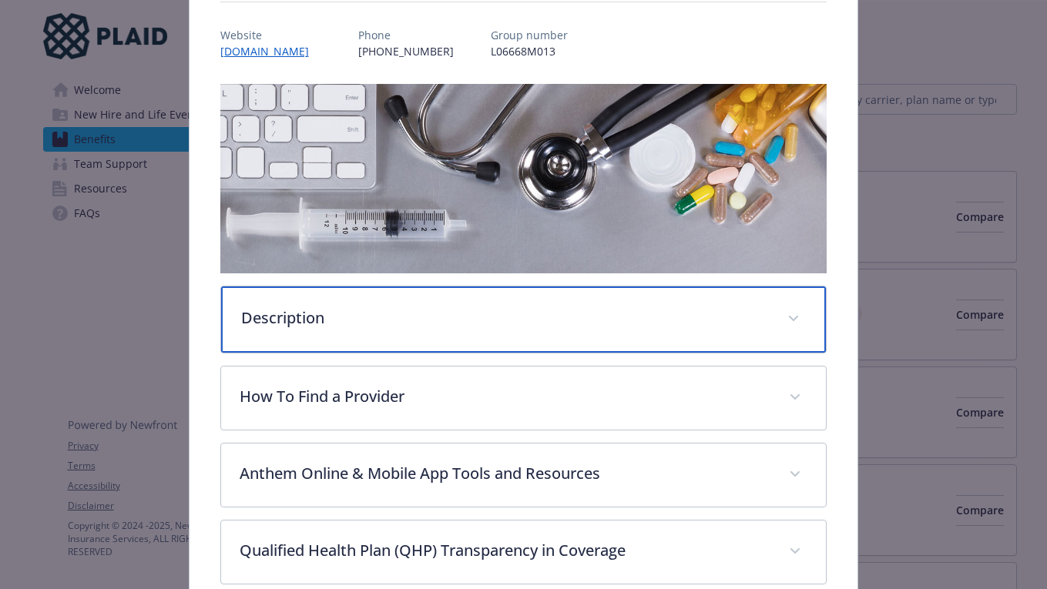
click at [689, 337] on div "Description" at bounding box center [524, 320] width 606 height 66
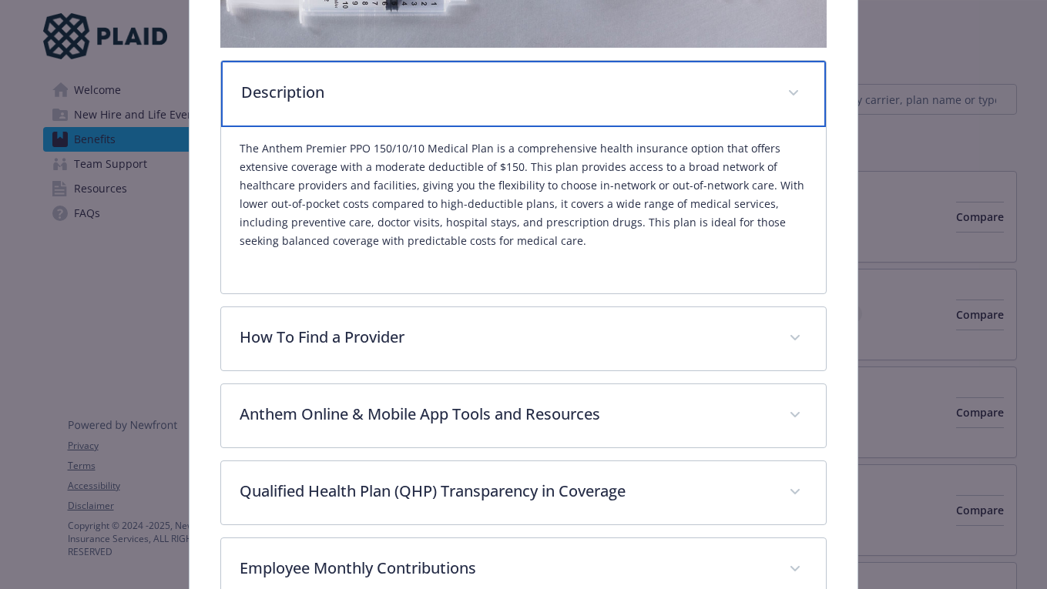
scroll to position [416, 0]
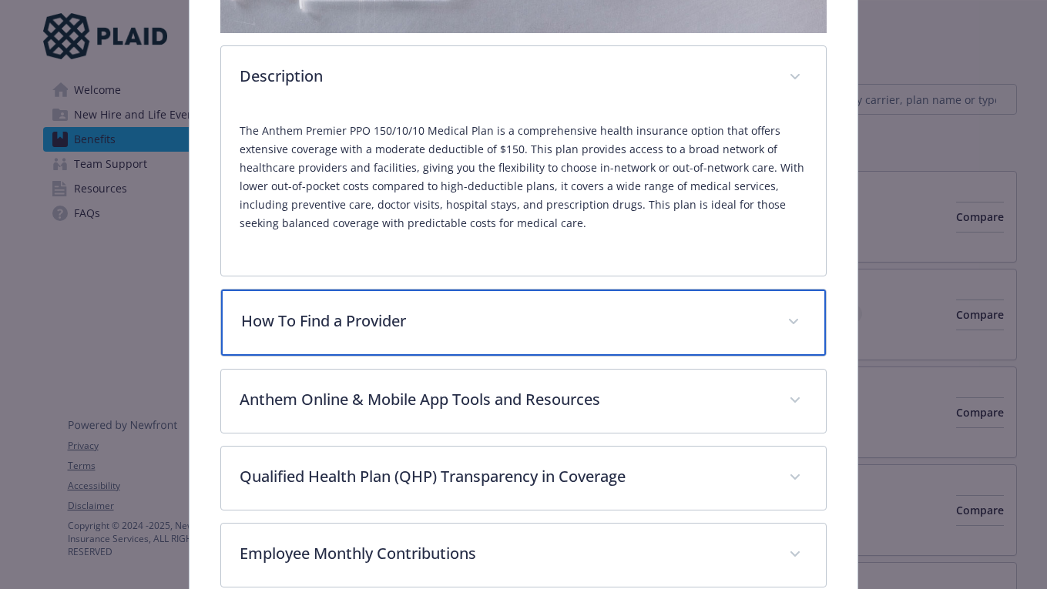
click at [689, 337] on div "How To Find a Provider" at bounding box center [524, 323] width 606 height 66
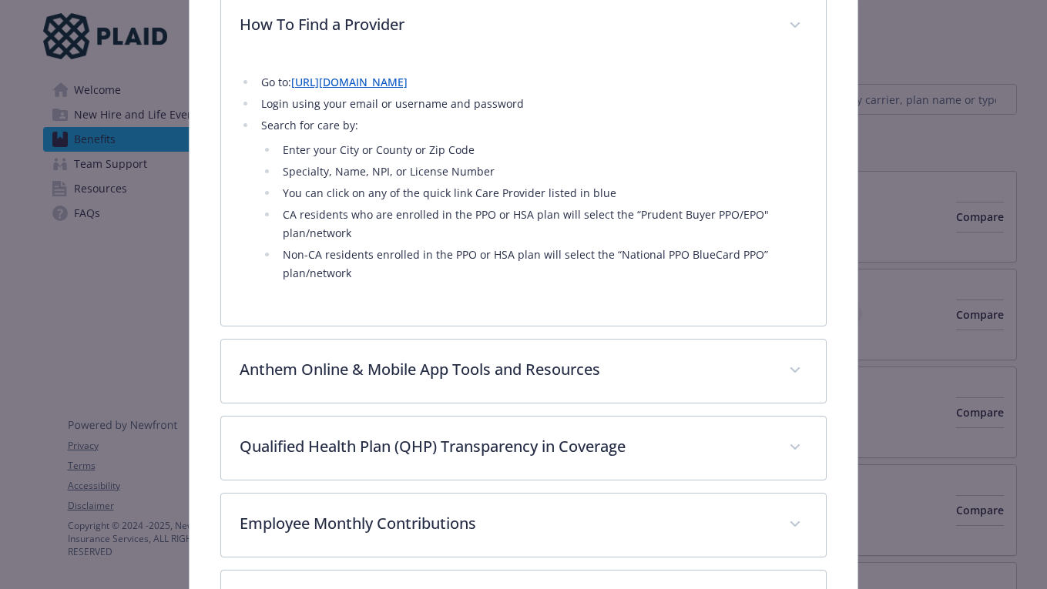
click at [689, 337] on div "Description The Anthem Premier PPO 150/10/10 Medical Plan is a comprehensive he…" at bounding box center [523, 169] width 607 height 1240
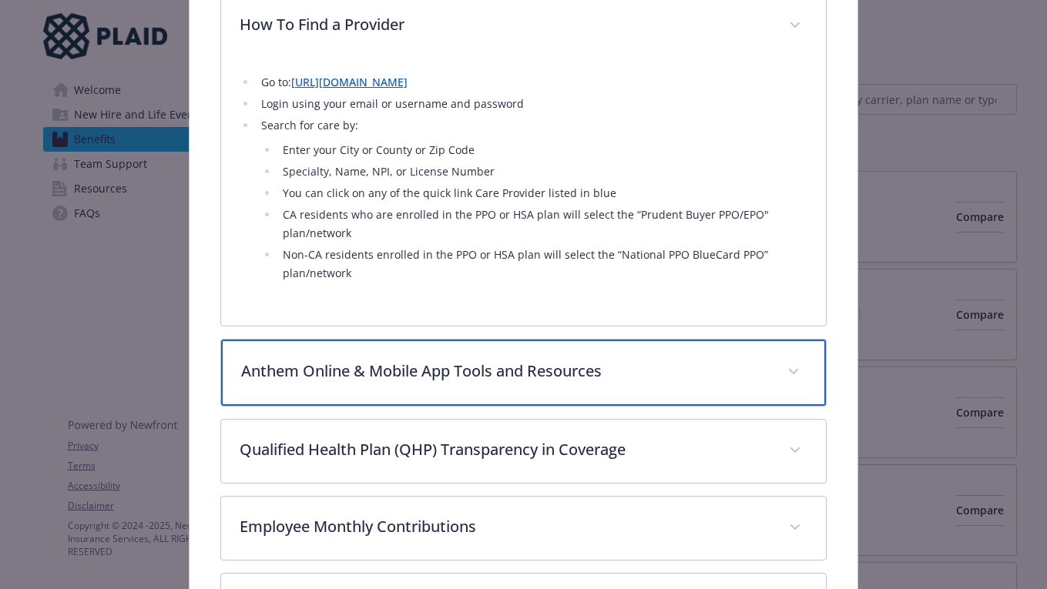
click at [685, 361] on p "Anthem Online & Mobile App Tools and Resources" at bounding box center [505, 371] width 529 height 23
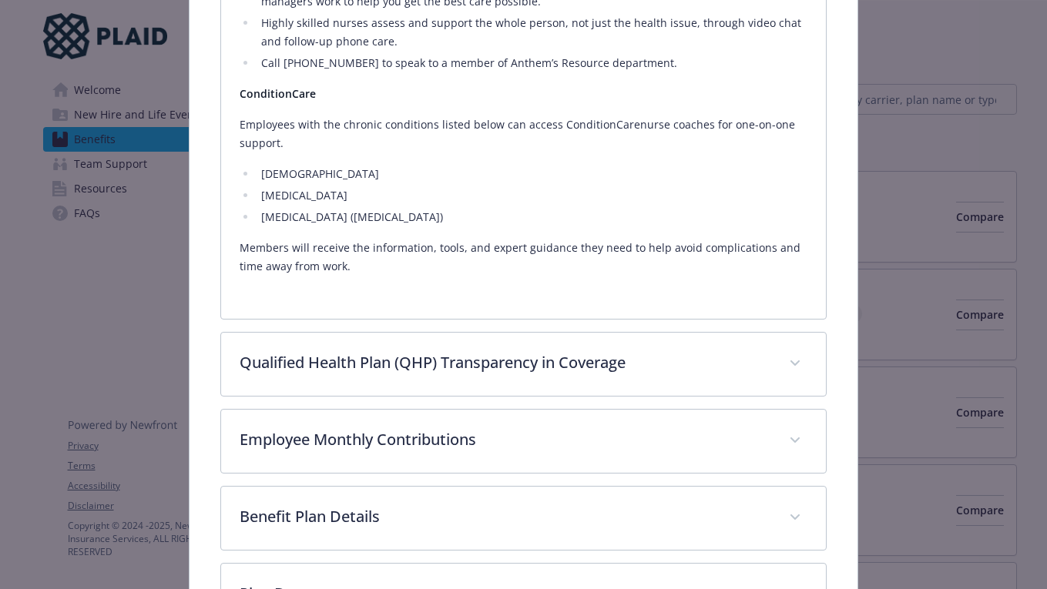
scroll to position [2058, 0]
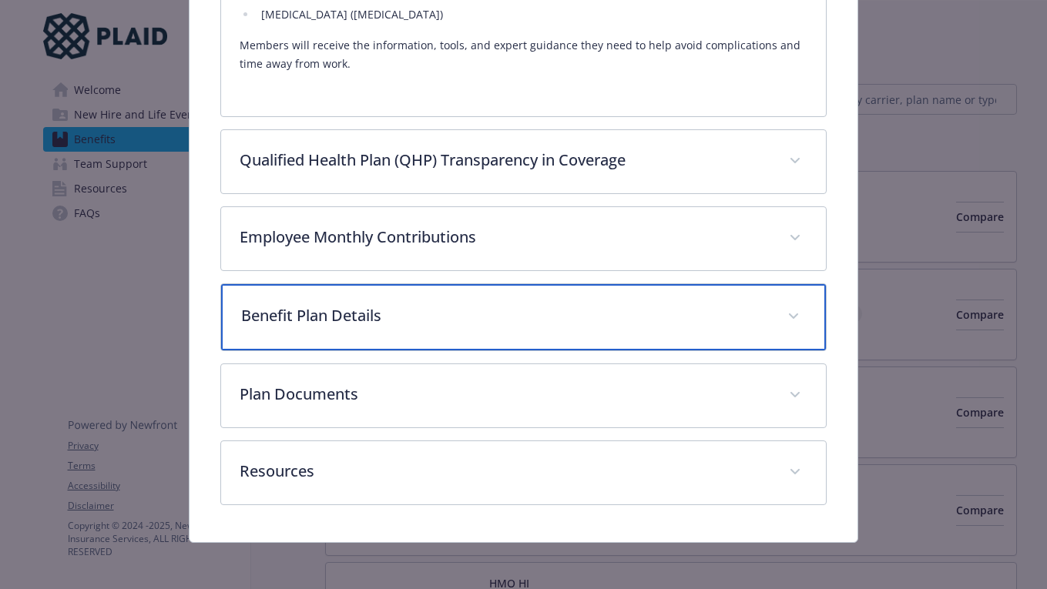
click at [701, 297] on div "Benefit Plan Details" at bounding box center [524, 317] width 606 height 66
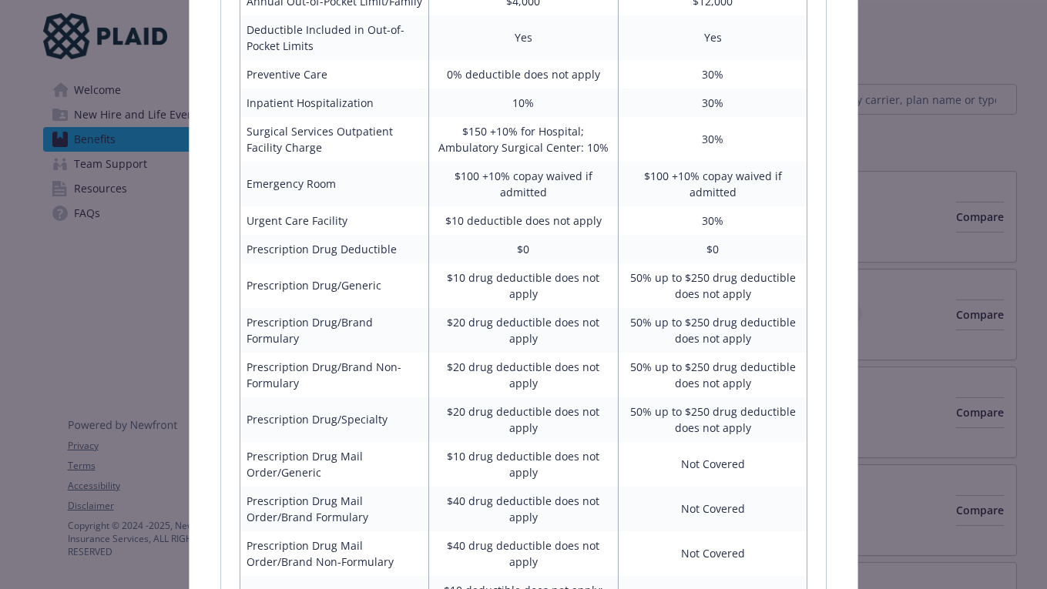
scroll to position [2655, 0]
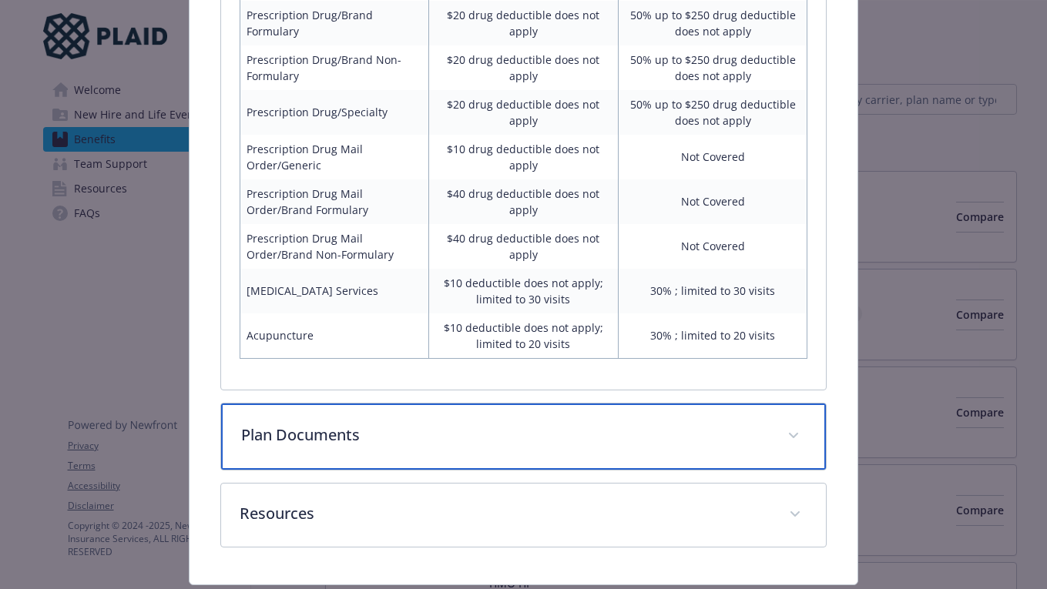
click at [445, 404] on div "Plan Documents" at bounding box center [524, 437] width 606 height 66
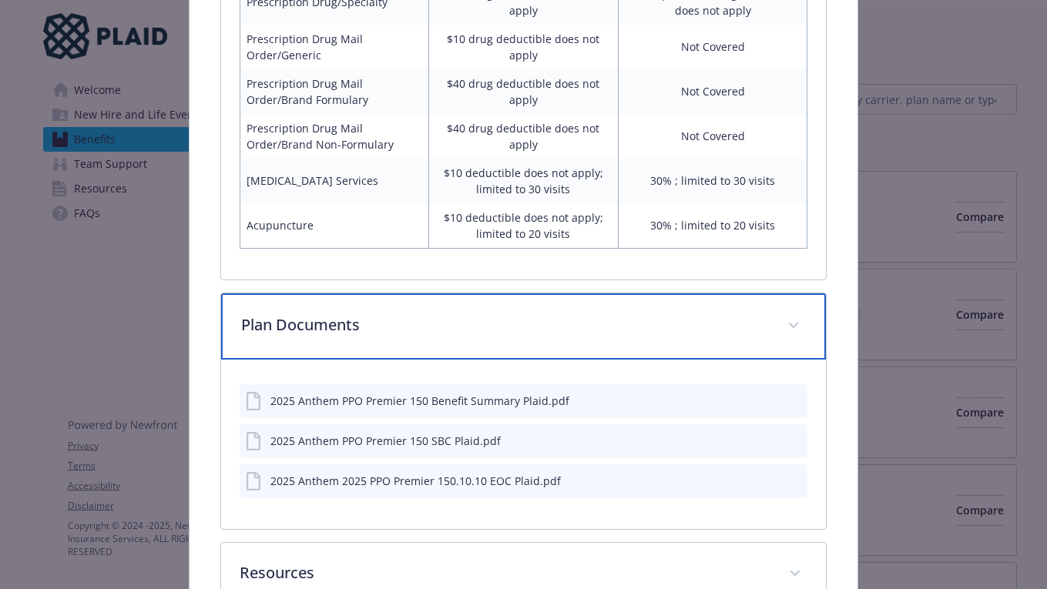
scroll to position [3167, 0]
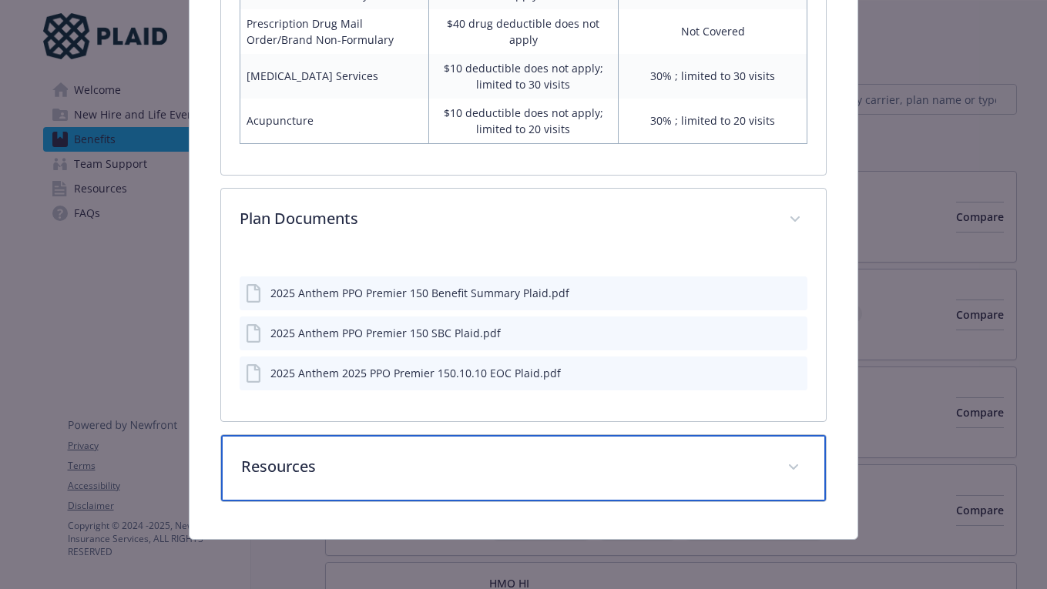
click at [730, 478] on div "Resources" at bounding box center [524, 468] width 606 height 66
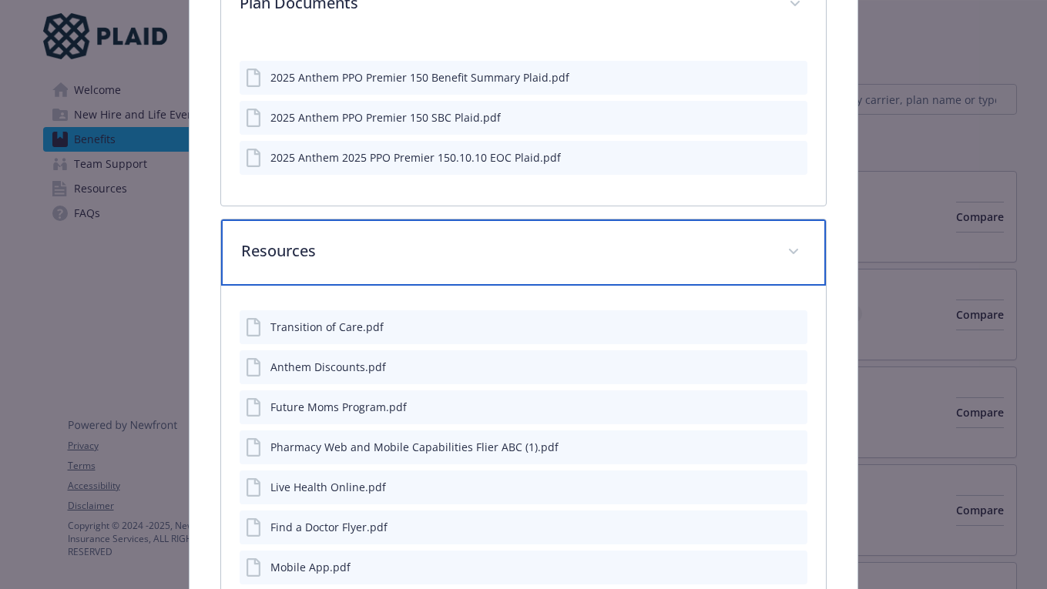
scroll to position [3422, 0]
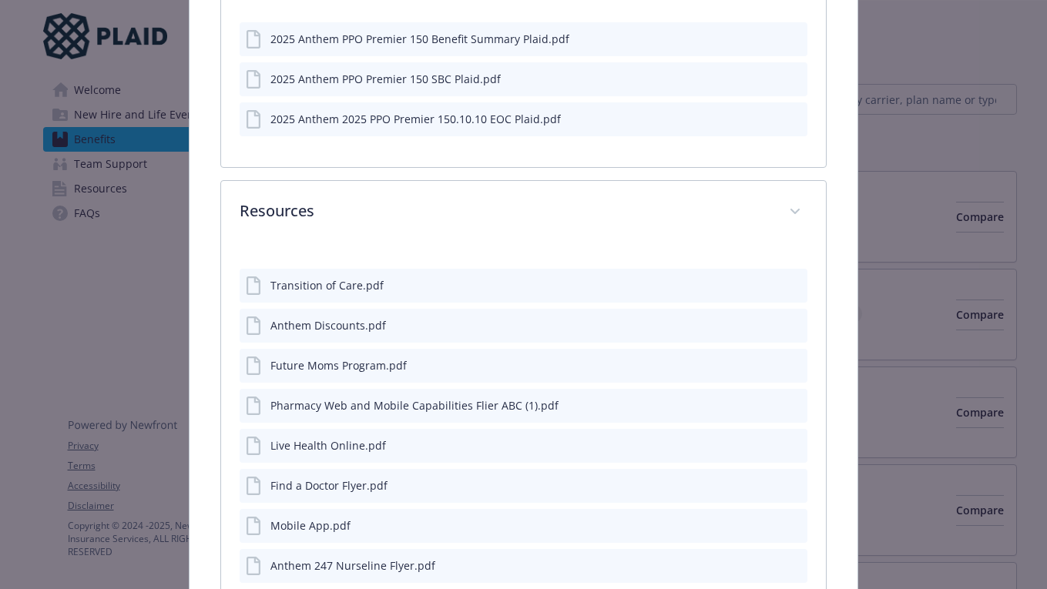
click at [770, 286] on icon "download file" at bounding box center [767, 284] width 12 height 12
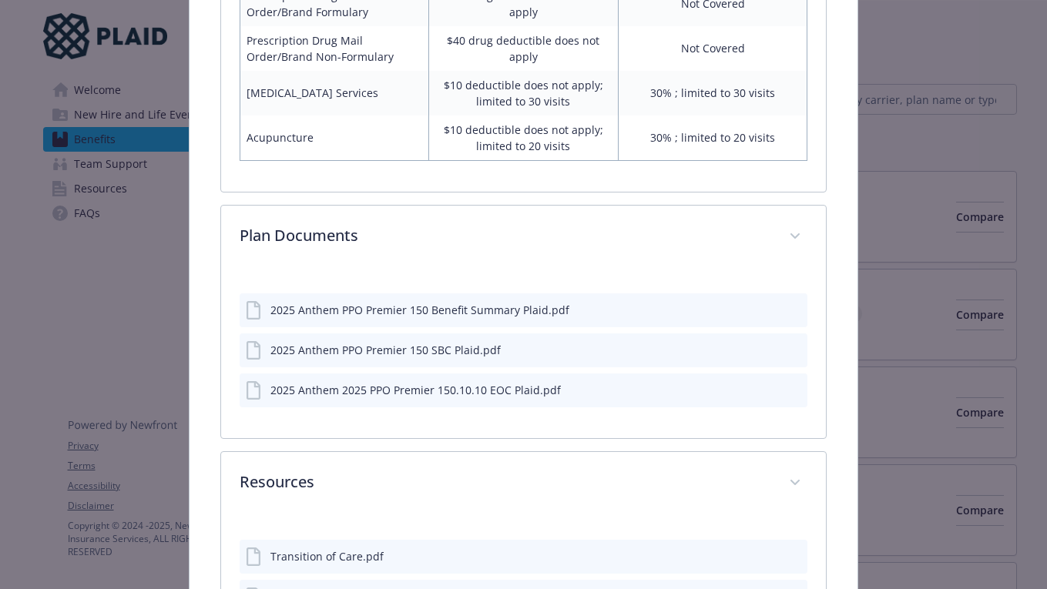
scroll to position [3125, 0]
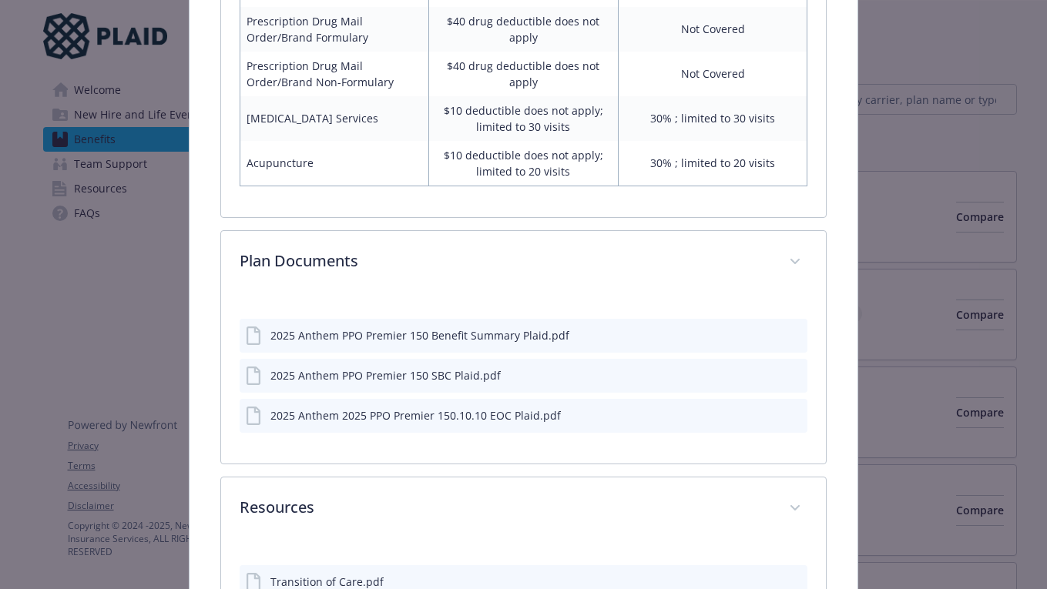
click at [769, 334] on icon "download file" at bounding box center [768, 332] width 10 height 9
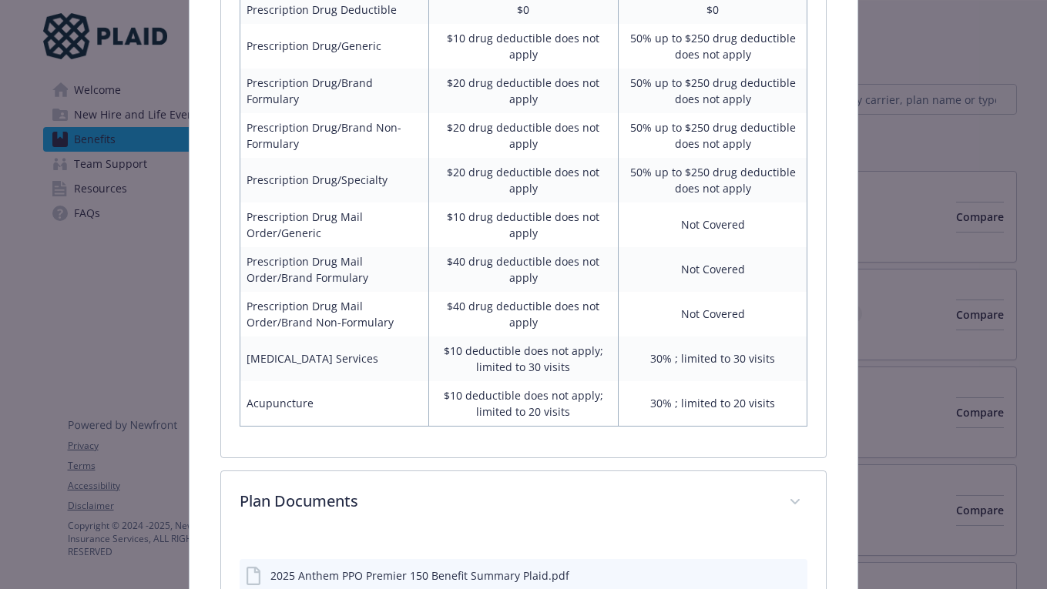
scroll to position [3154, 0]
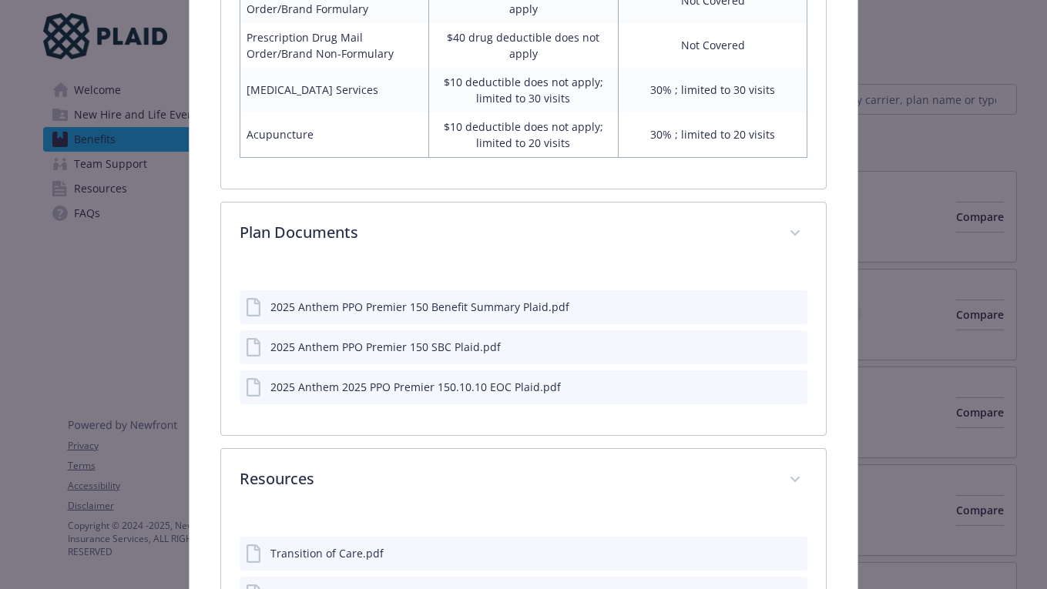
click at [795, 345] on icon "preview file" at bounding box center [793, 346] width 14 height 11
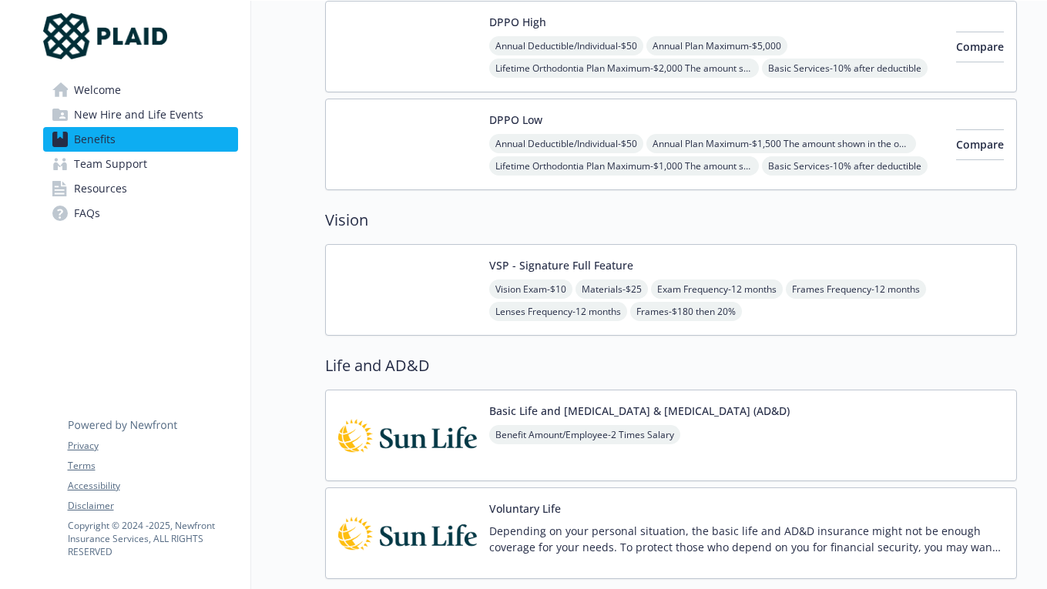
scroll to position [713, 0]
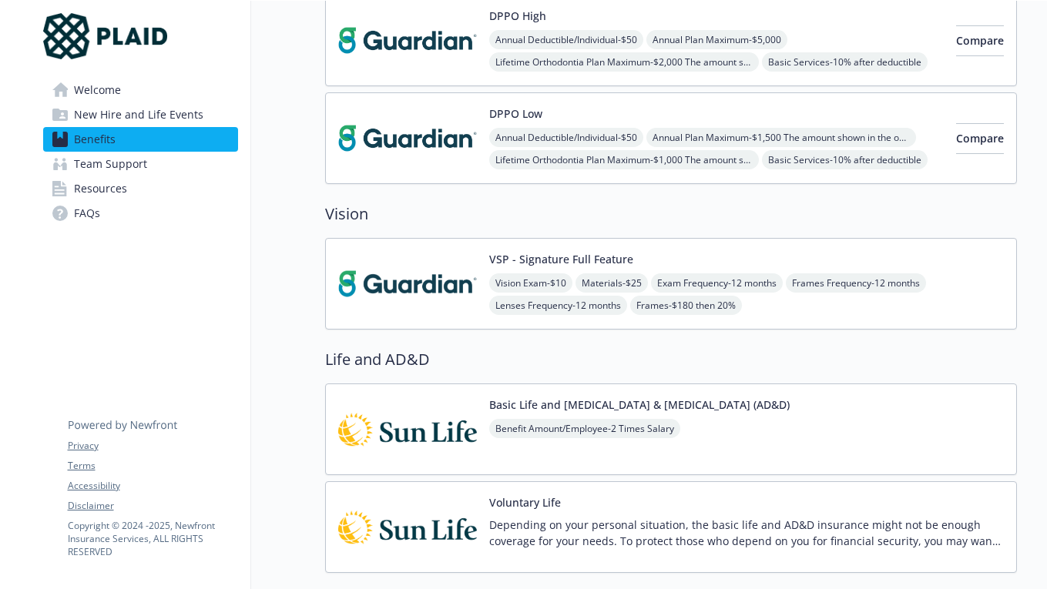
click at [596, 267] on div "VSP - Signature Full Feature Vision Exam - $10 Materials - $25 Exam Frequency -…" at bounding box center [746, 283] width 515 height 65
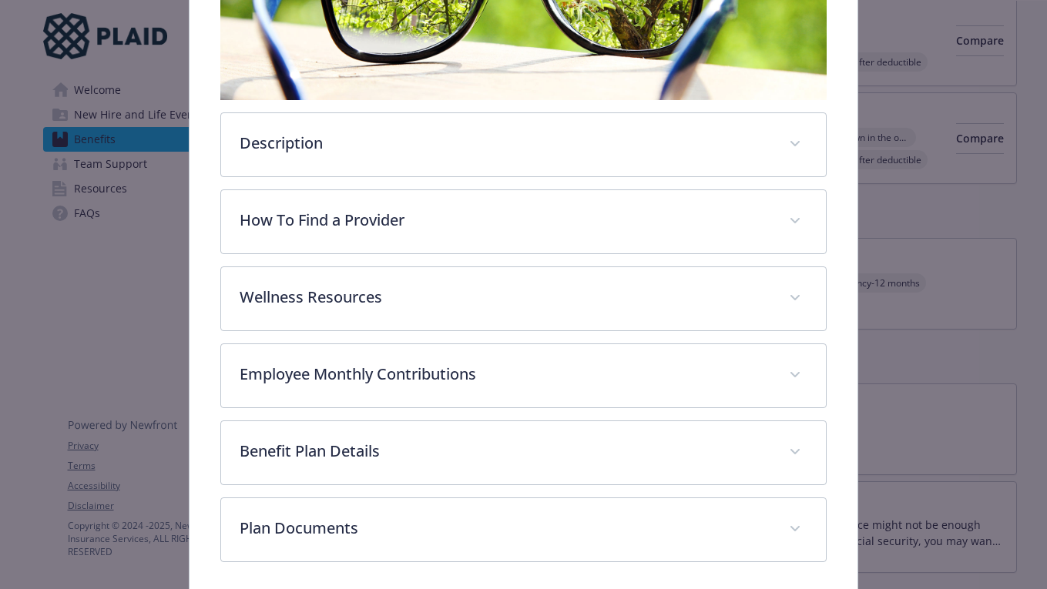
scroll to position [409, 0]
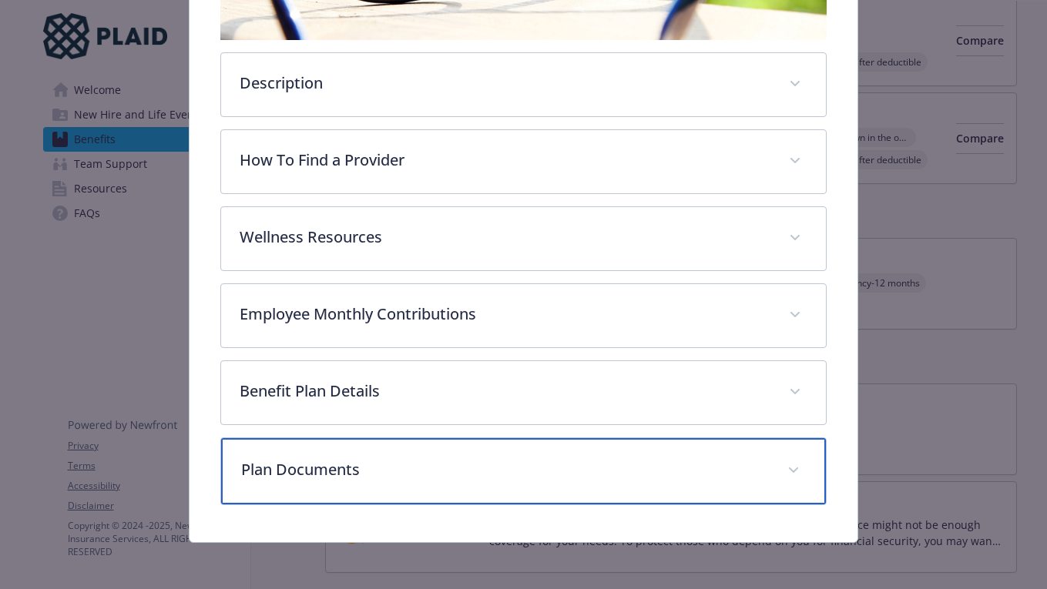
click at [403, 470] on p "Plan Documents" at bounding box center [505, 469] width 529 height 23
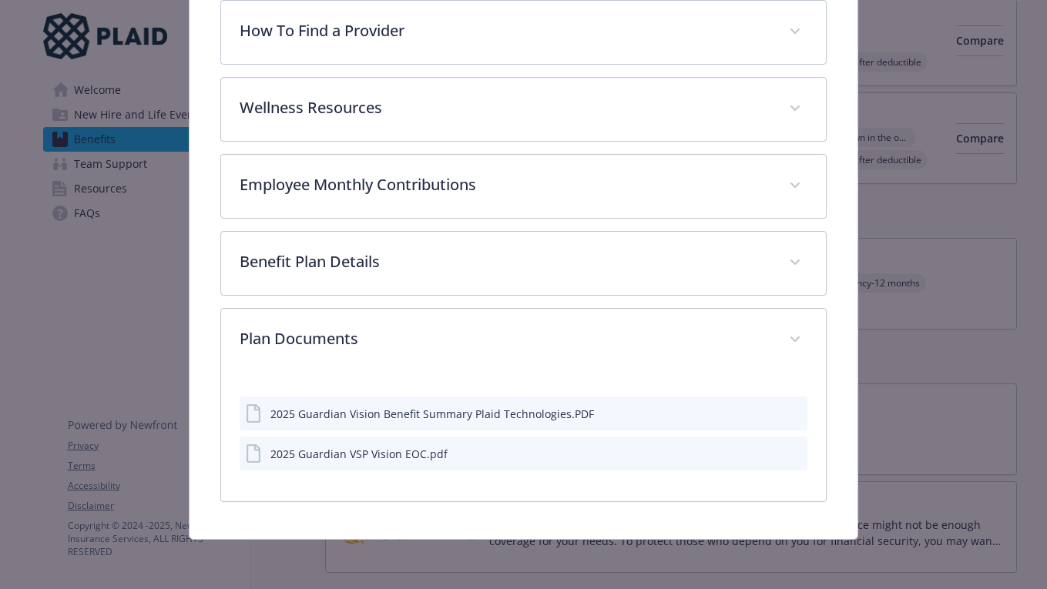
scroll to position [539, 0]
click at [794, 415] on icon "preview file" at bounding box center [793, 413] width 14 height 11
click at [791, 455] on icon "preview file" at bounding box center [793, 453] width 14 height 11
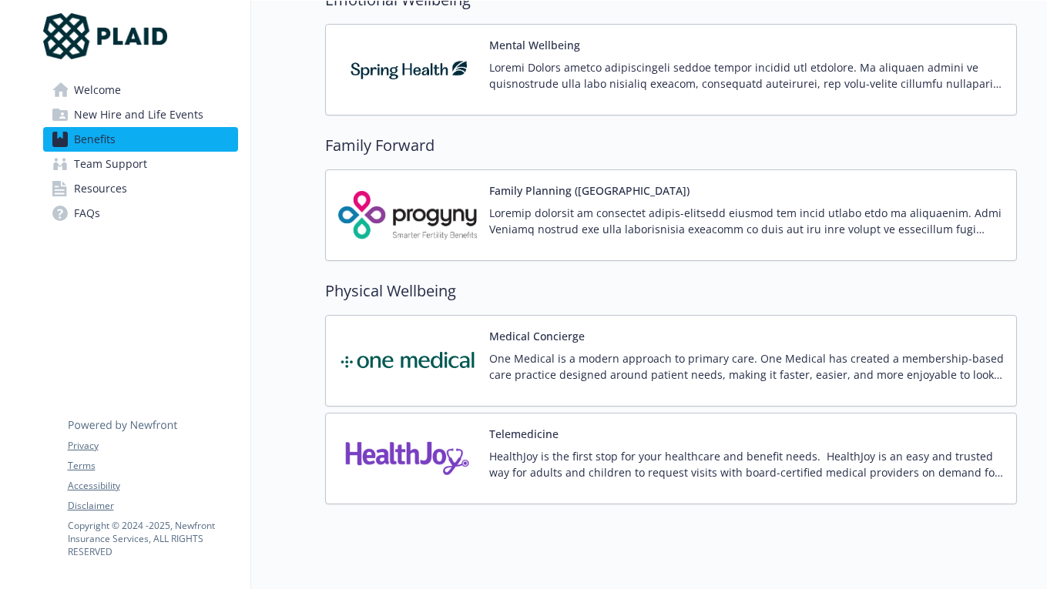
scroll to position [2856, 0]
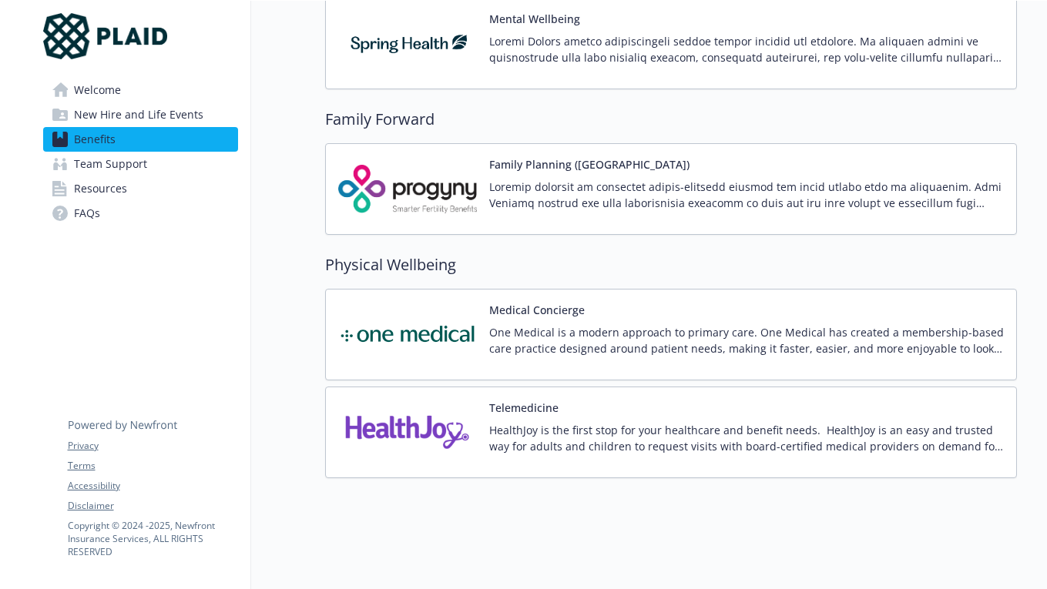
click at [645, 327] on p "One Medical is a modern approach to primary care. One Medical has created a mem…" at bounding box center [746, 340] width 515 height 32
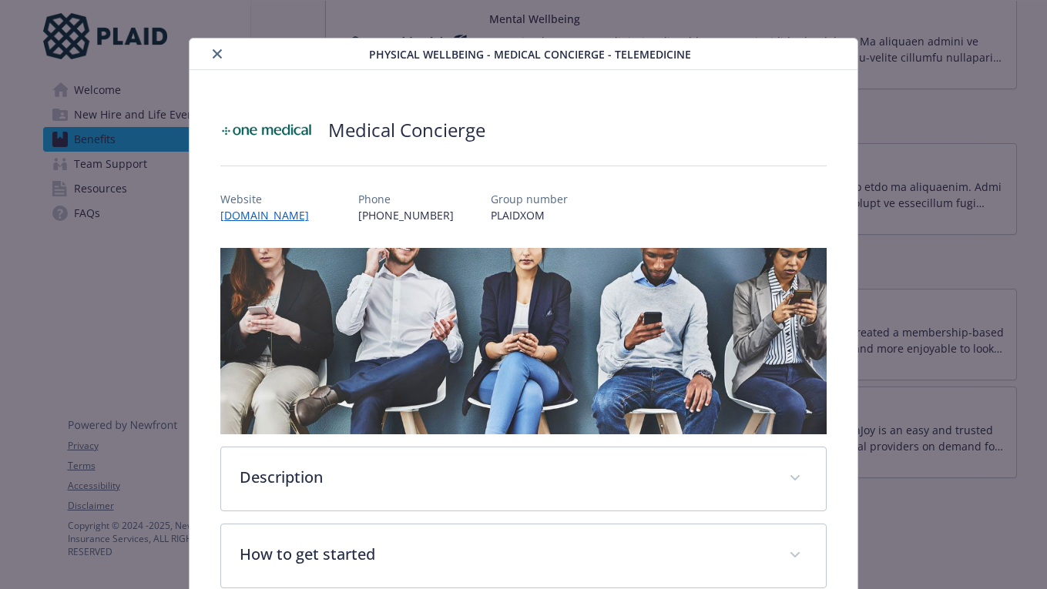
scroll to position [252, 0]
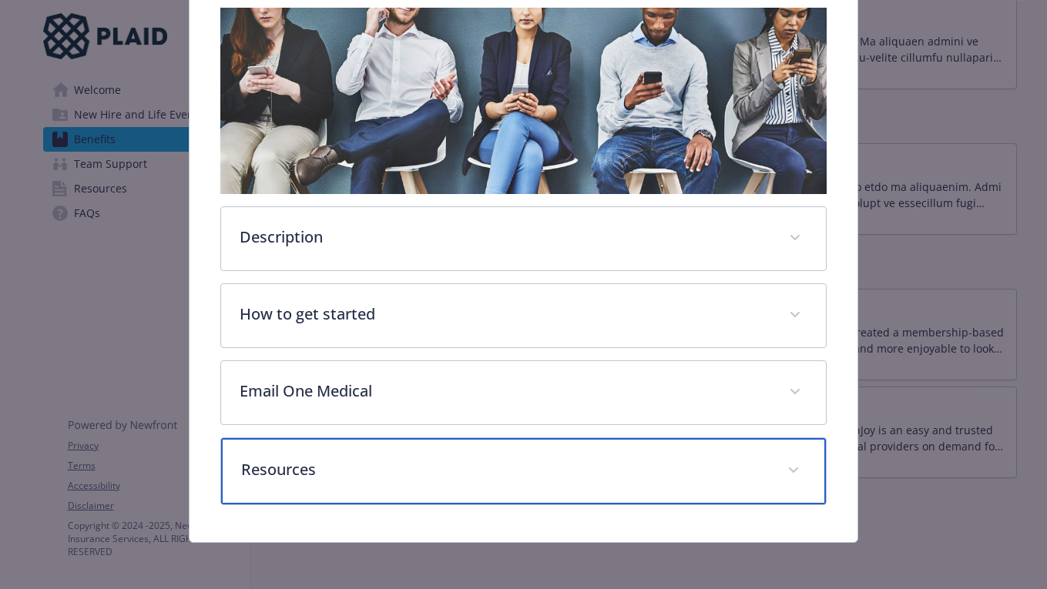
click at [545, 451] on div "Resources" at bounding box center [524, 471] width 606 height 66
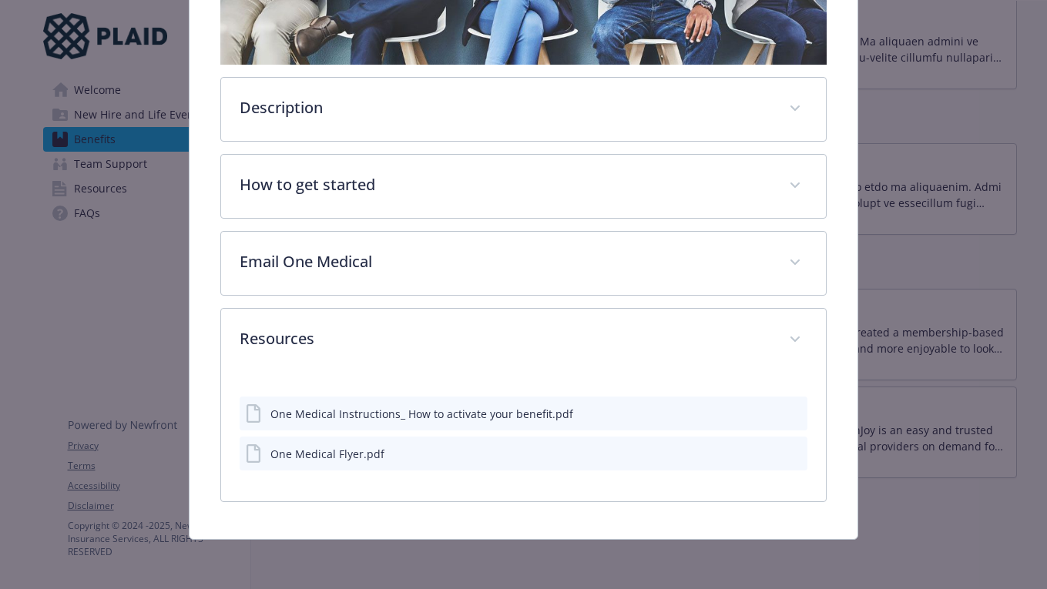
scroll to position [381, 0]
click at [794, 454] on icon "preview file" at bounding box center [793, 453] width 14 height 11
click at [794, 416] on icon "preview file" at bounding box center [793, 413] width 14 height 11
